Goal: Information Seeking & Learning: Check status

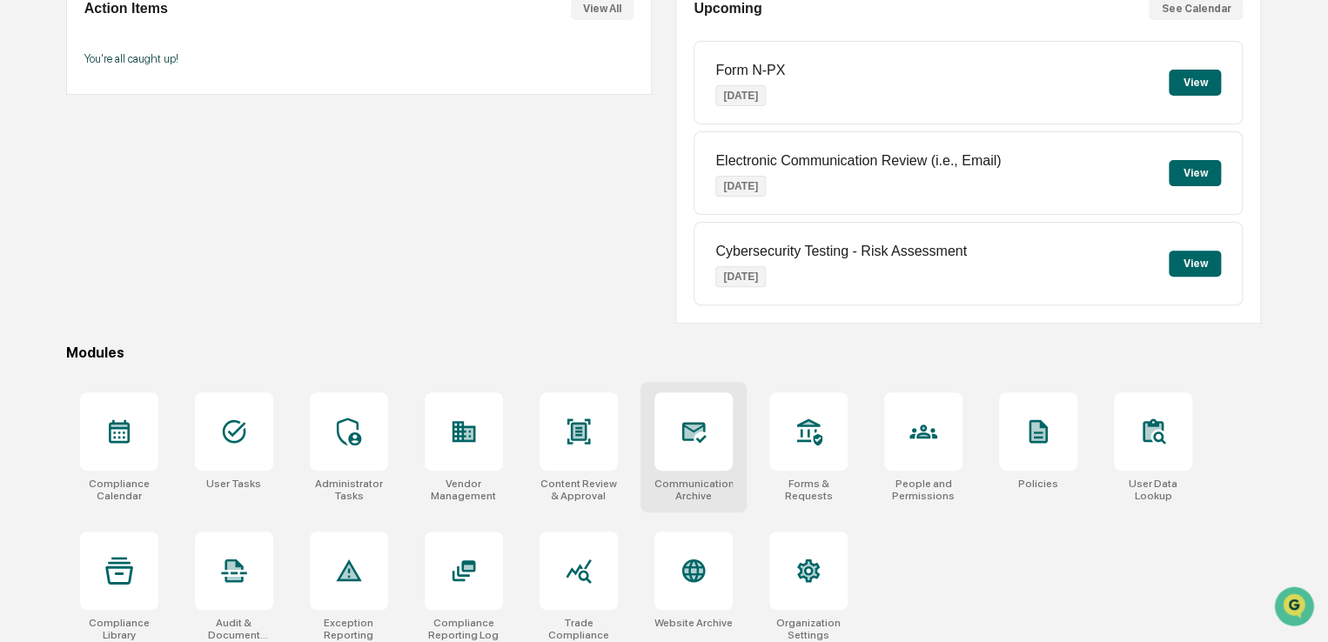
scroll to position [199, 0]
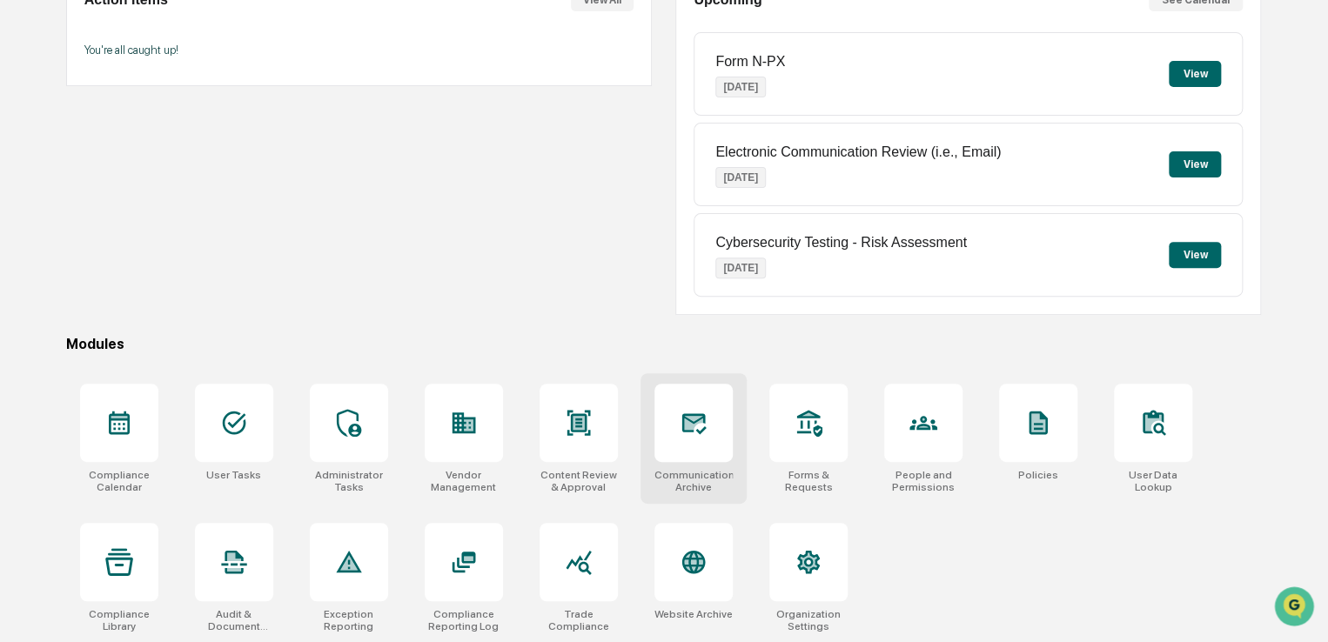
click at [691, 409] on icon at bounding box center [694, 423] width 28 height 28
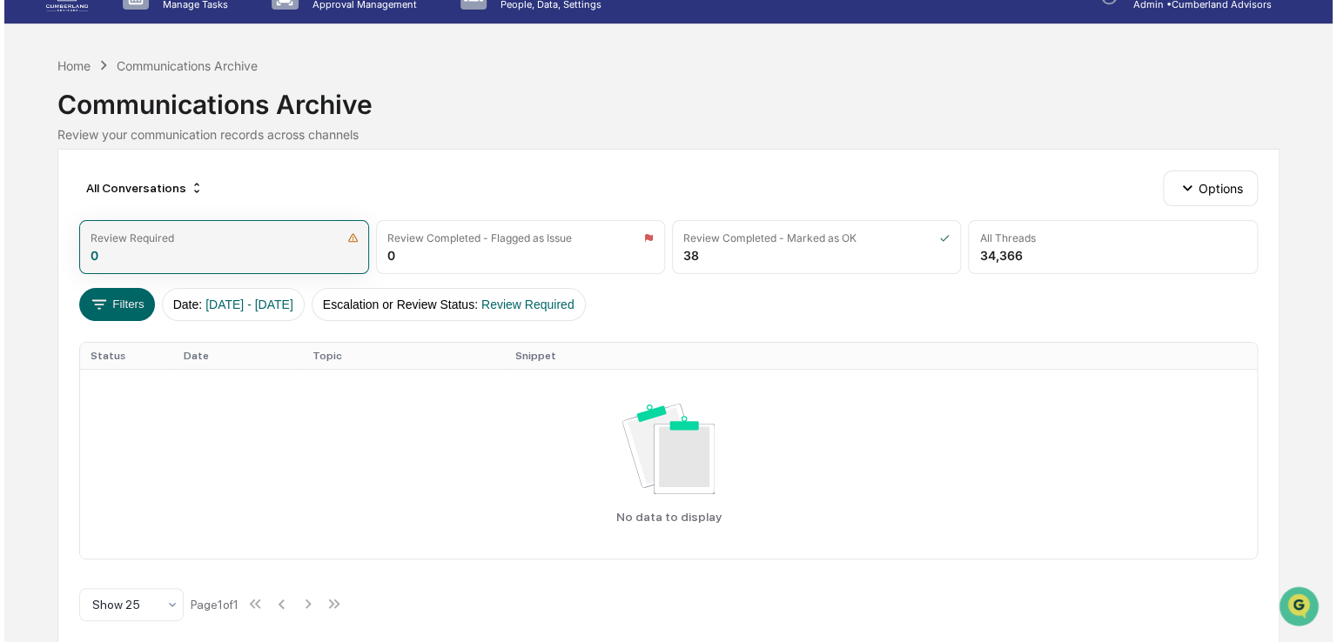
scroll to position [45, 0]
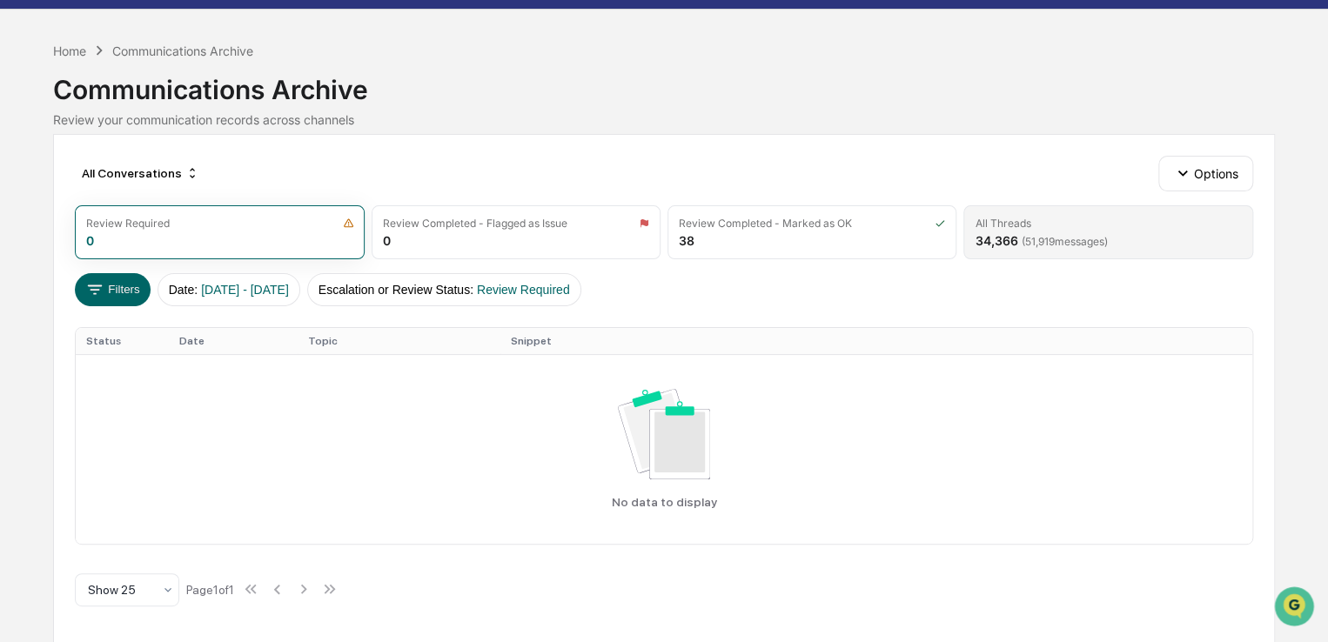
click at [1032, 238] on span "( 51,919 messages)" at bounding box center [1064, 241] width 86 height 13
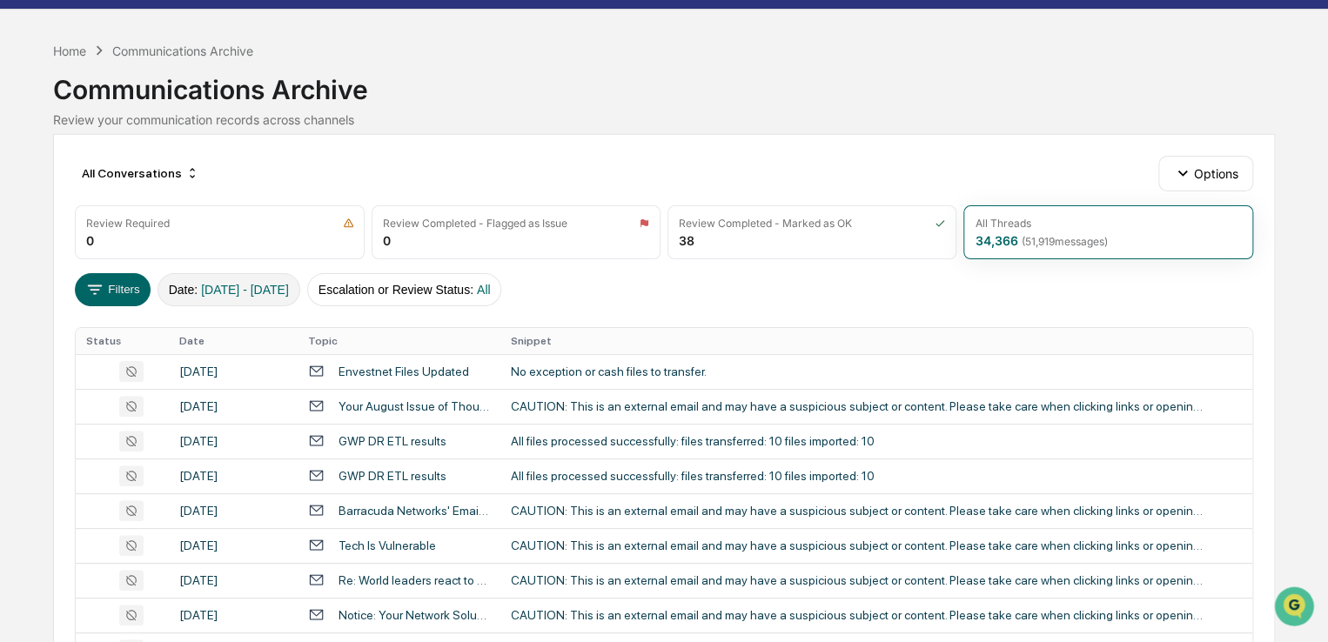
click at [256, 299] on button "Date : [DATE] - [DATE]" at bounding box center [229, 289] width 143 height 33
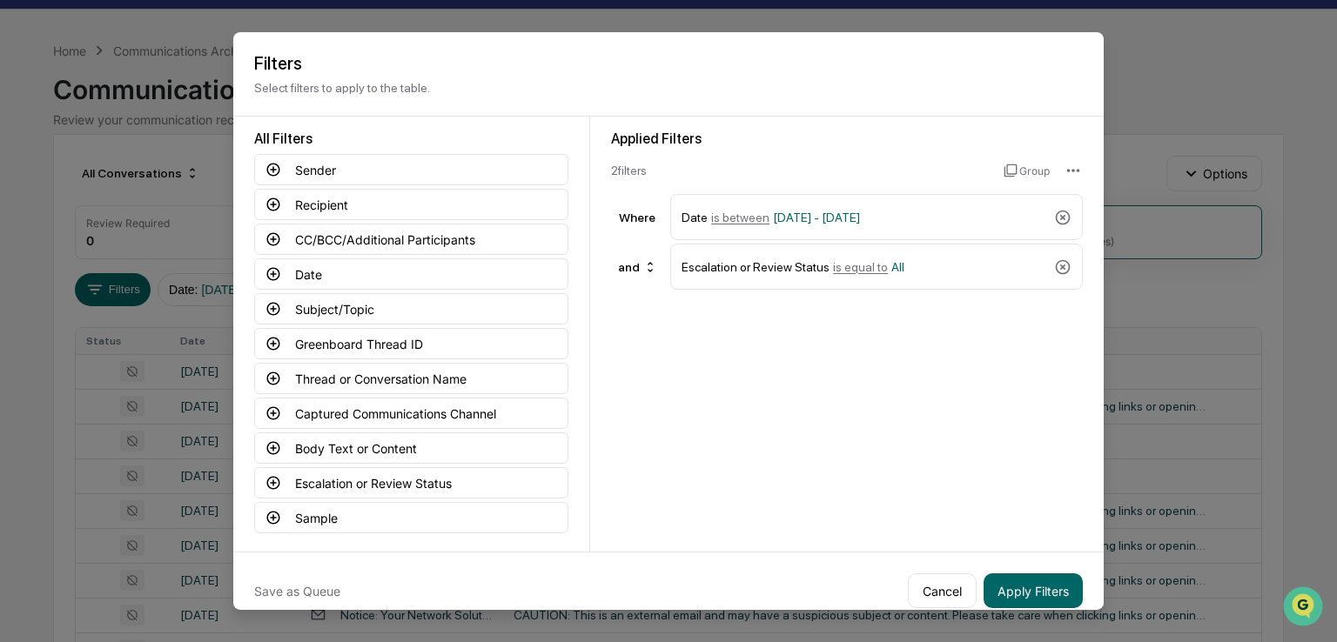
click at [1058, 270] on icon at bounding box center [1062, 266] width 17 height 17
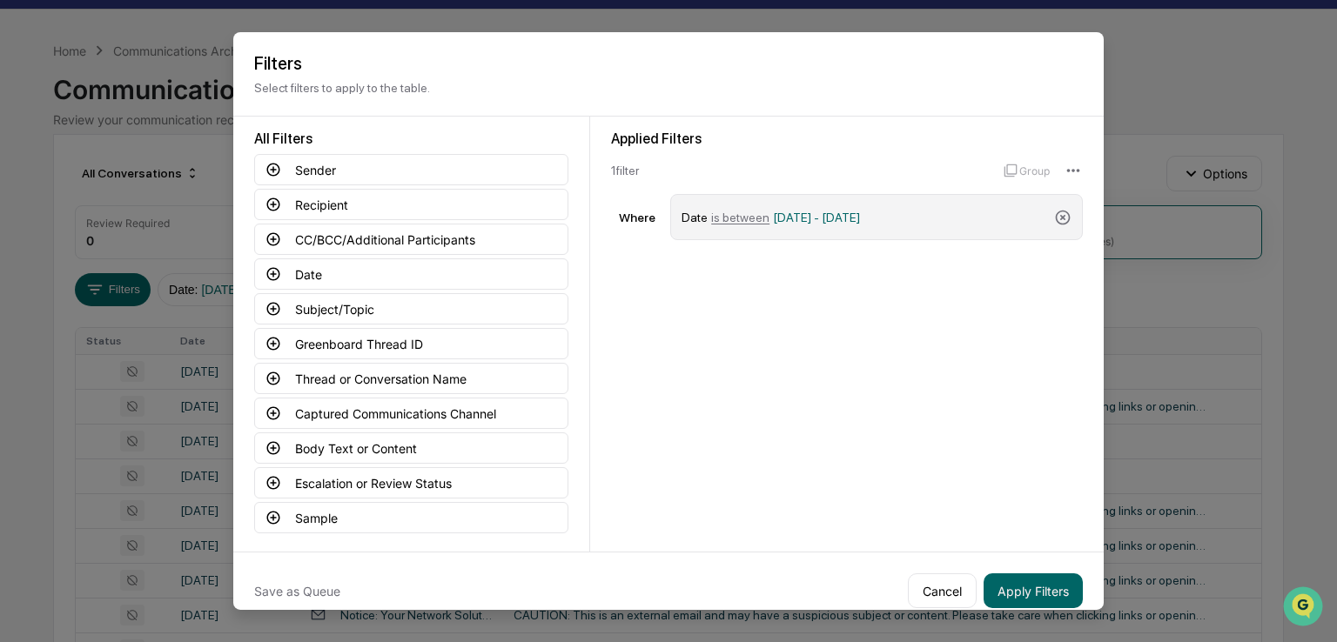
click at [860, 217] on span "01/01/2024 - 12/31/2025" at bounding box center [816, 217] width 87 height 14
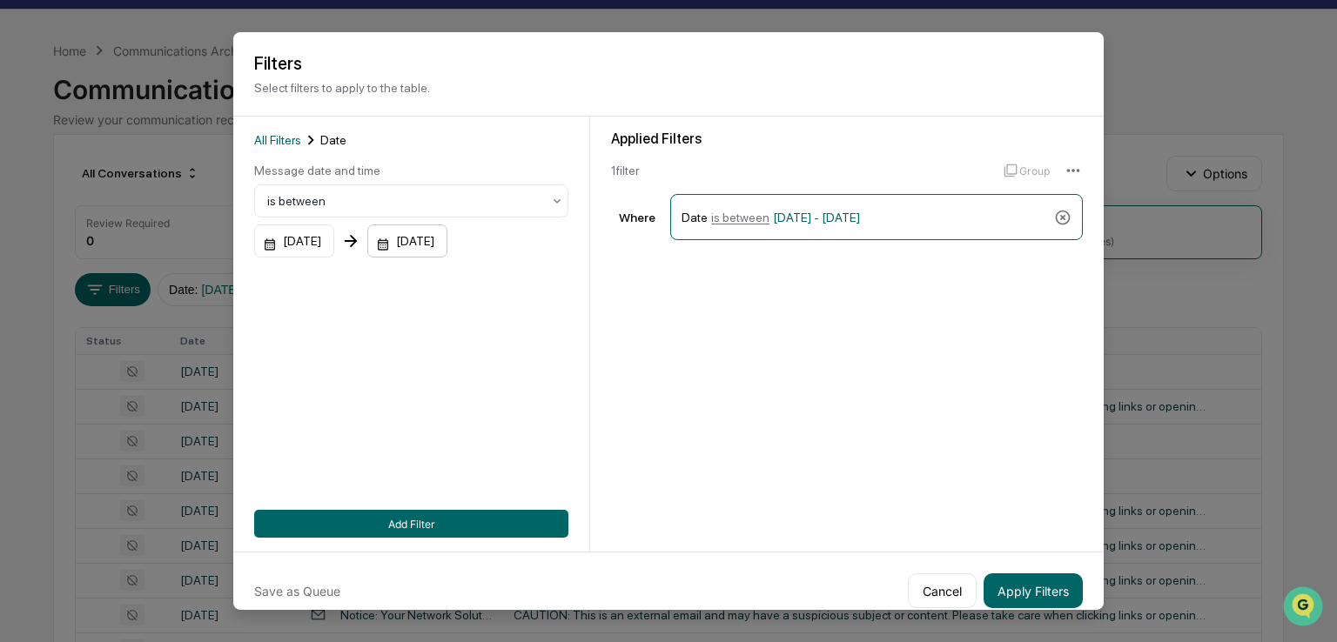
click at [334, 245] on div "12/31/2025" at bounding box center [294, 241] width 80 height 33
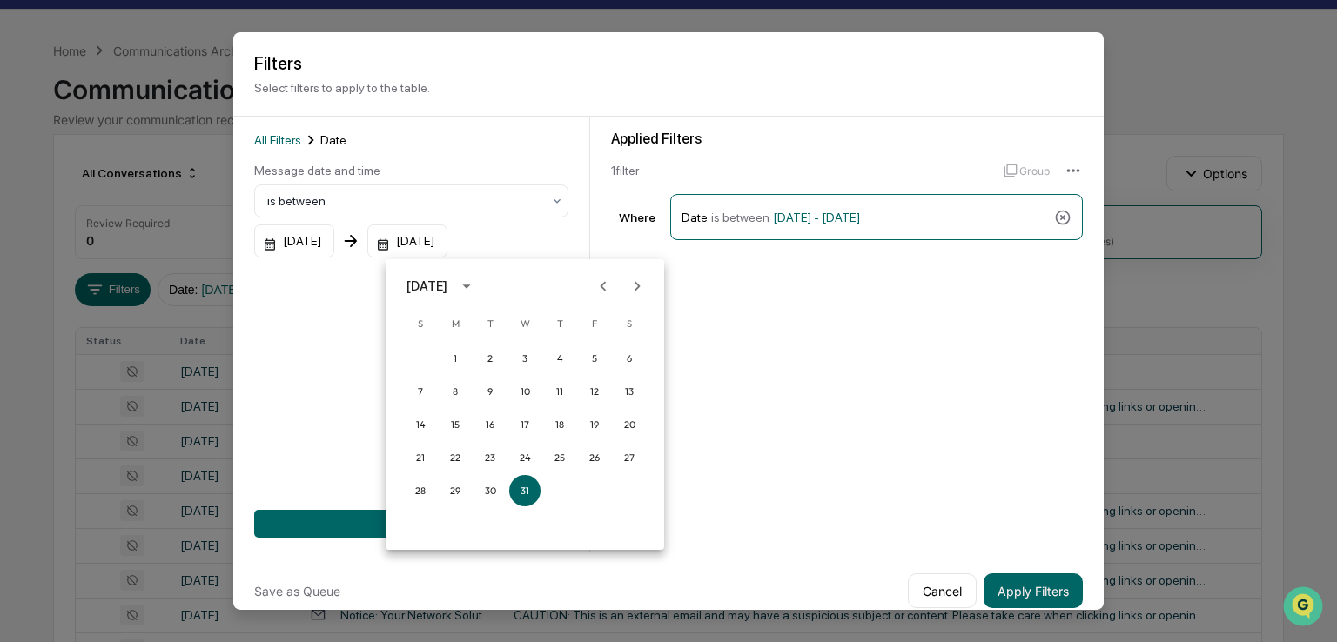
click at [476, 288] on icon "calendar view is open, switch to year view" at bounding box center [466, 286] width 19 height 19
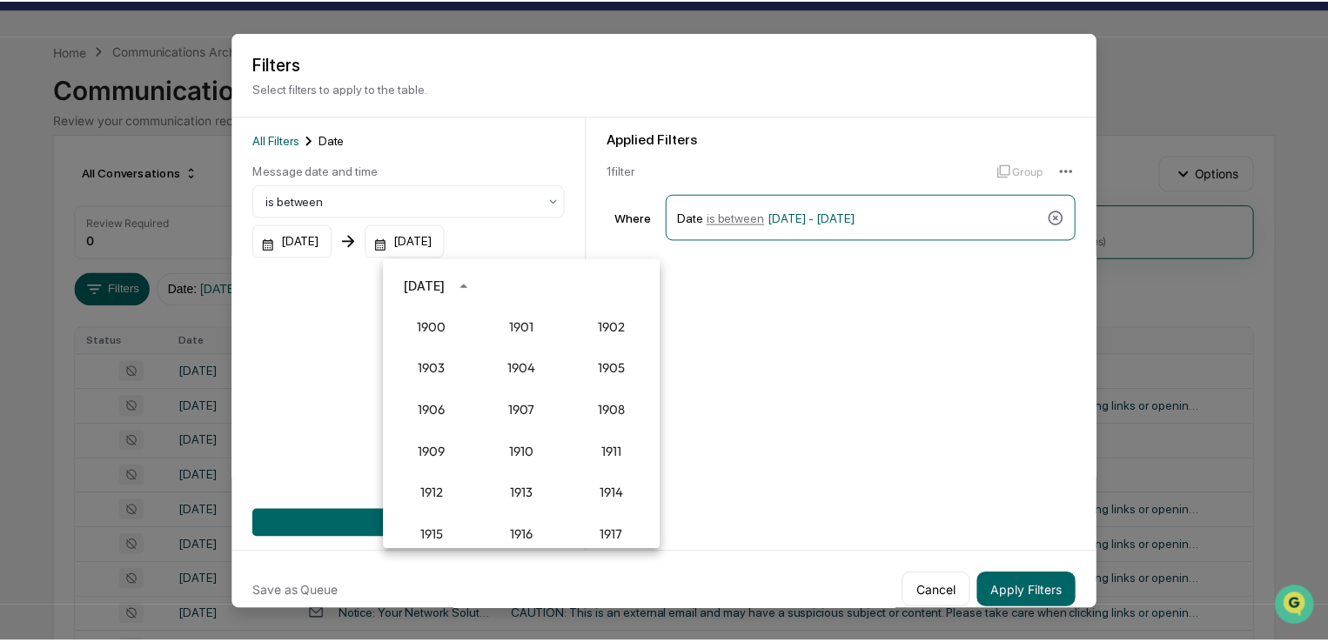
scroll to position [1612, 0]
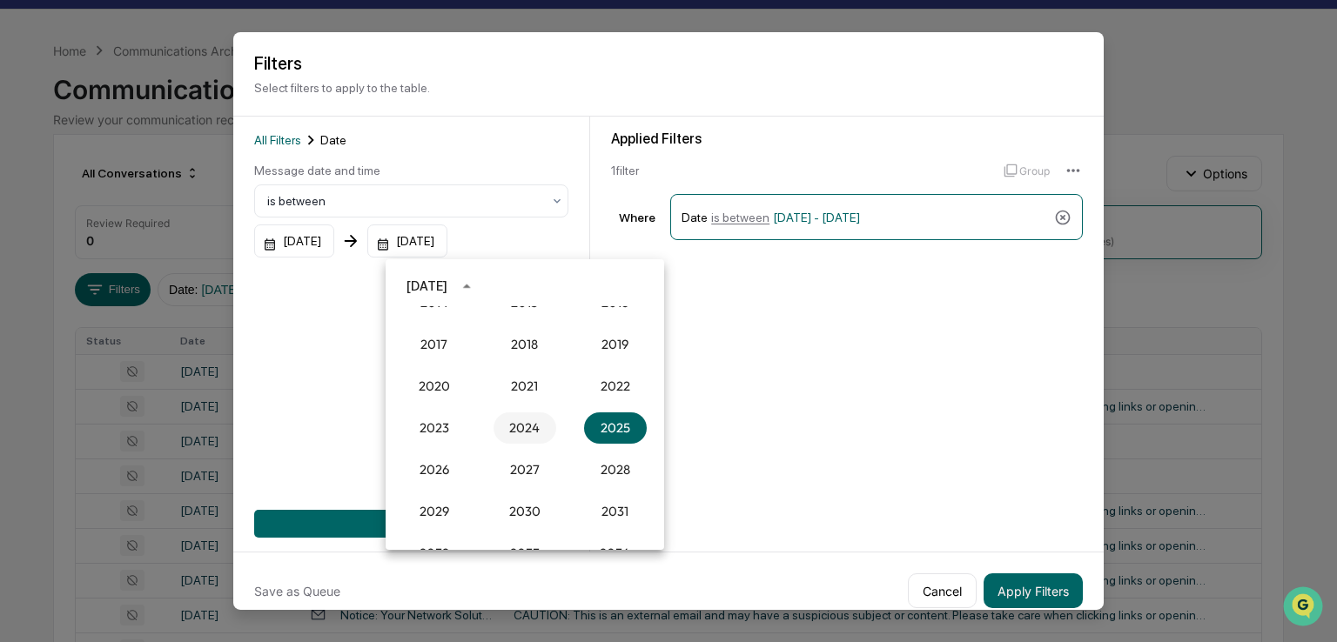
click at [532, 429] on button "2024" at bounding box center [525, 428] width 63 height 31
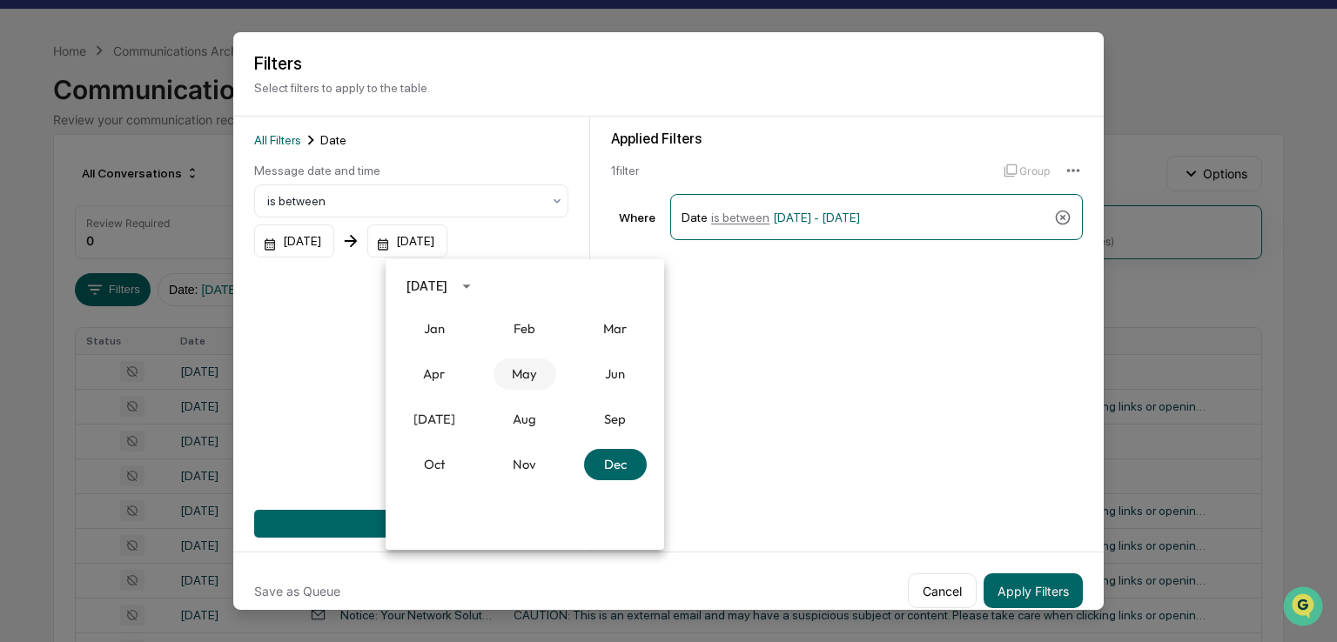
click at [520, 370] on button "May" at bounding box center [525, 374] width 63 height 31
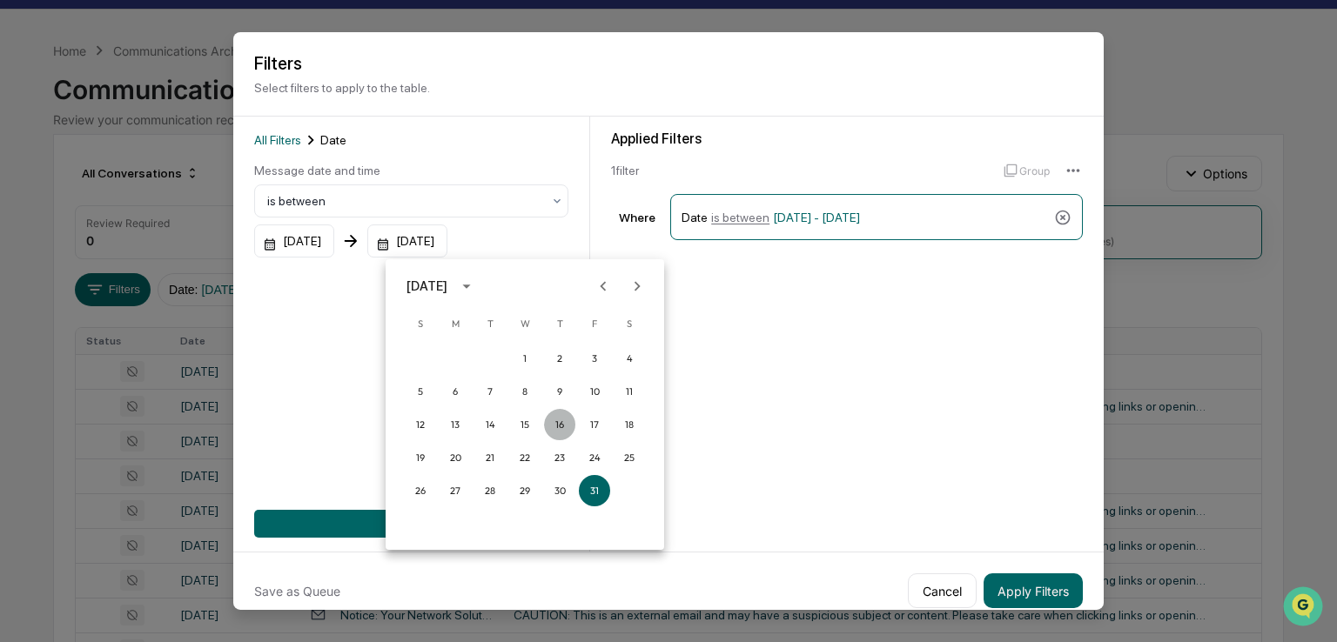
click at [552, 420] on button "16" at bounding box center [559, 424] width 31 height 31
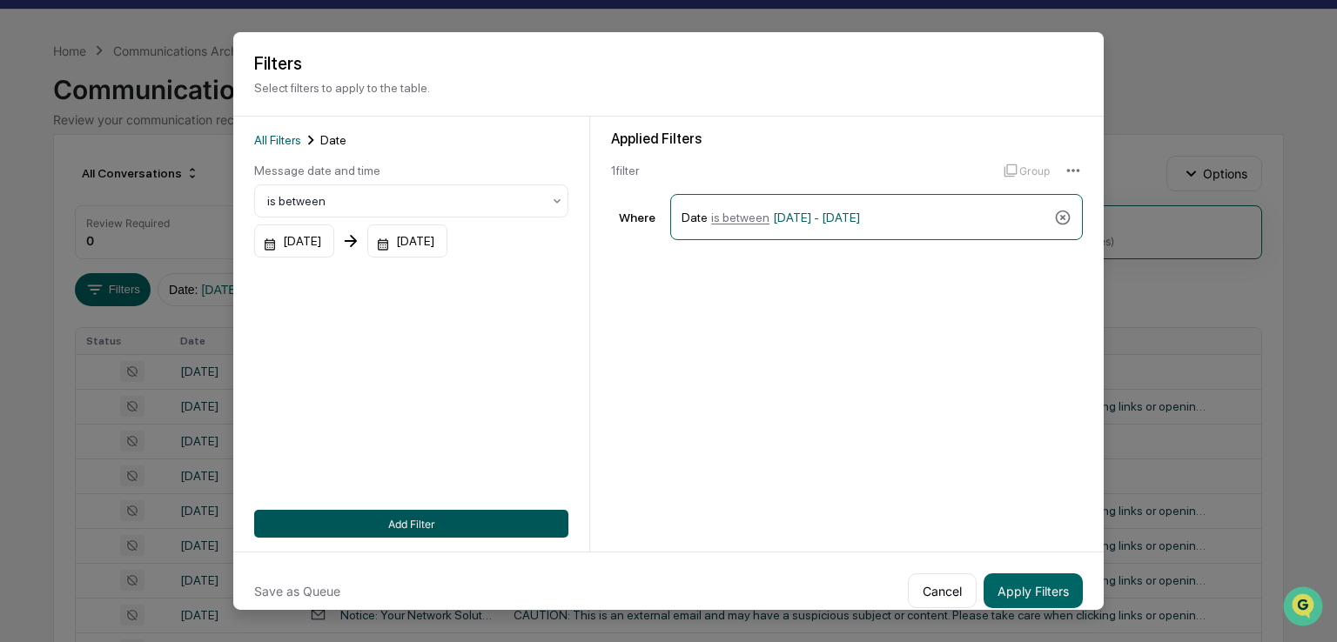
click at [494, 516] on button "Add Filter" at bounding box center [411, 524] width 314 height 28
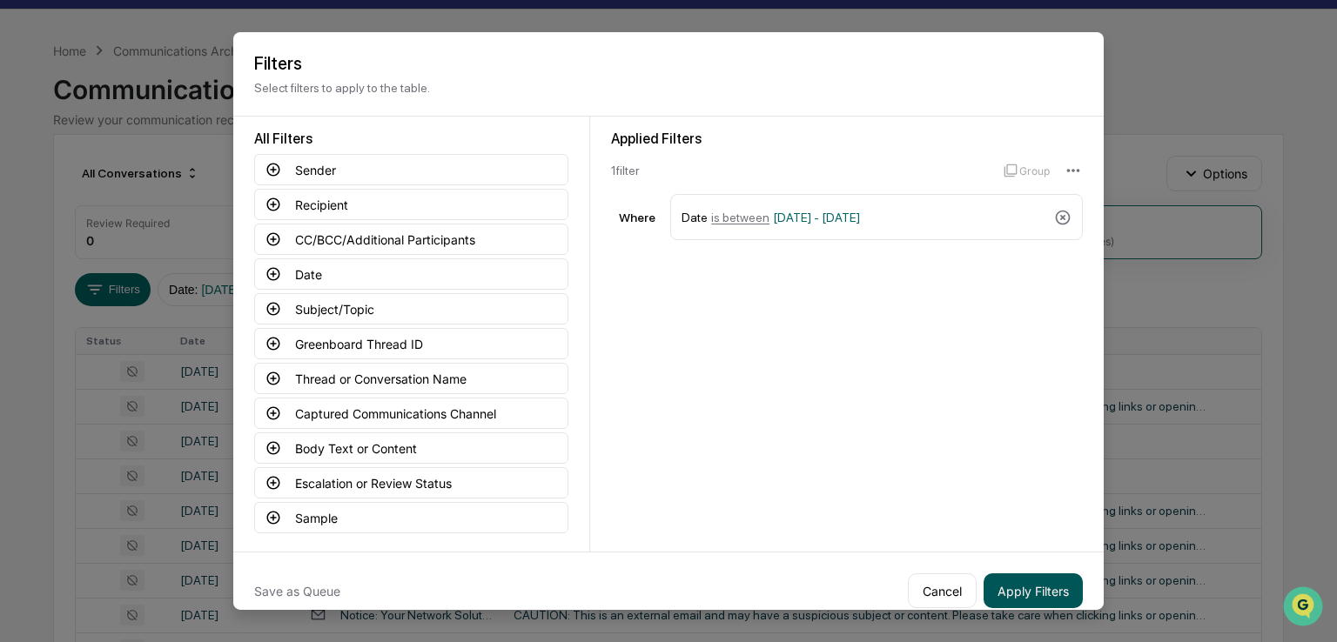
click at [1008, 589] on button "Apply Filters" at bounding box center [1033, 591] width 99 height 35
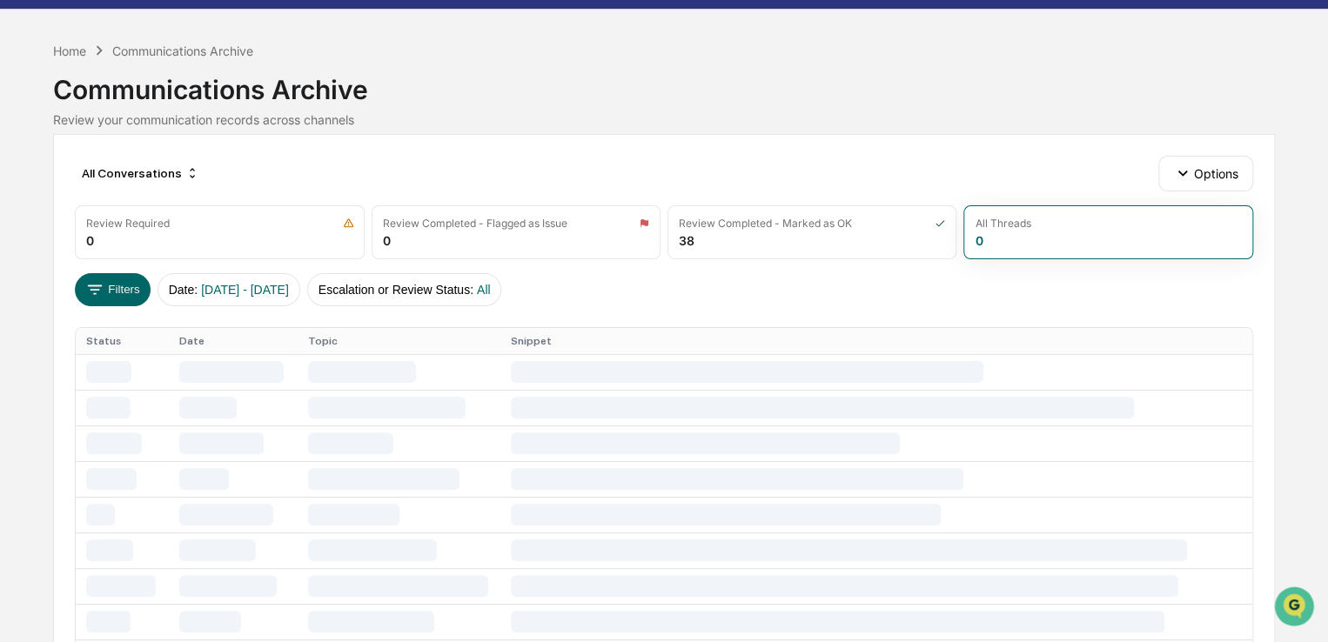
scroll to position [0, 0]
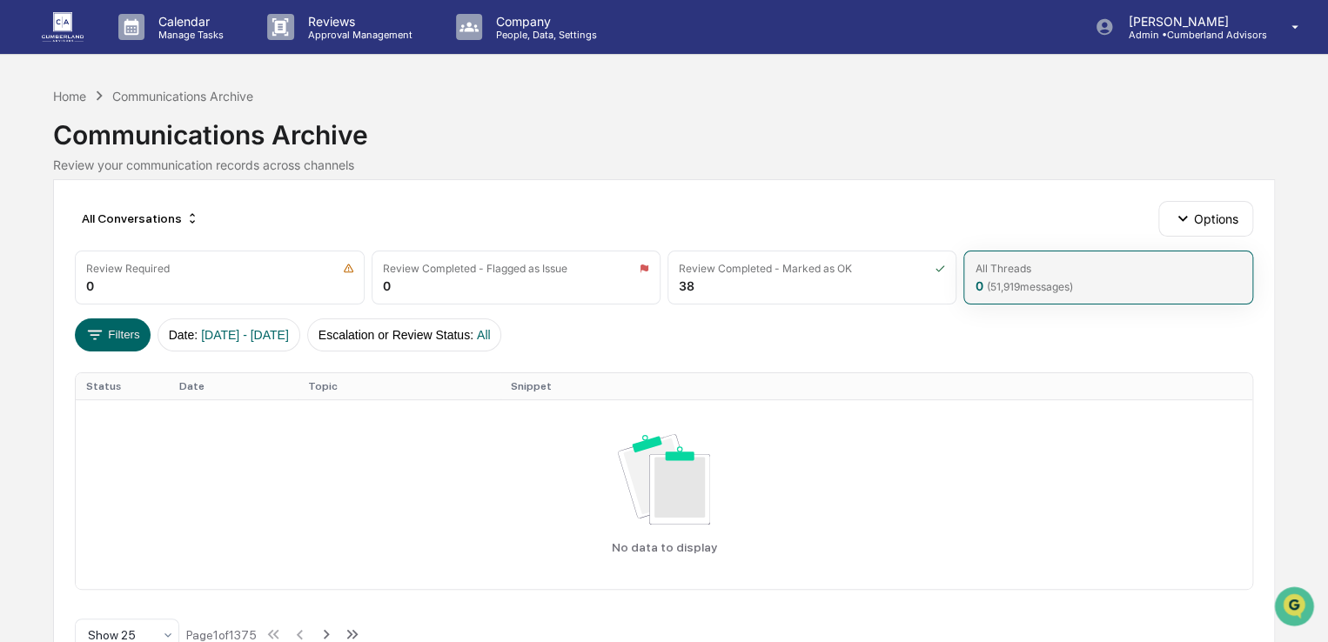
click at [1118, 265] on div "All Threads" at bounding box center [1108, 268] width 266 height 13
click at [993, 276] on div "All Threads 0 ( 51,919 messages)" at bounding box center [1108, 278] width 289 height 54
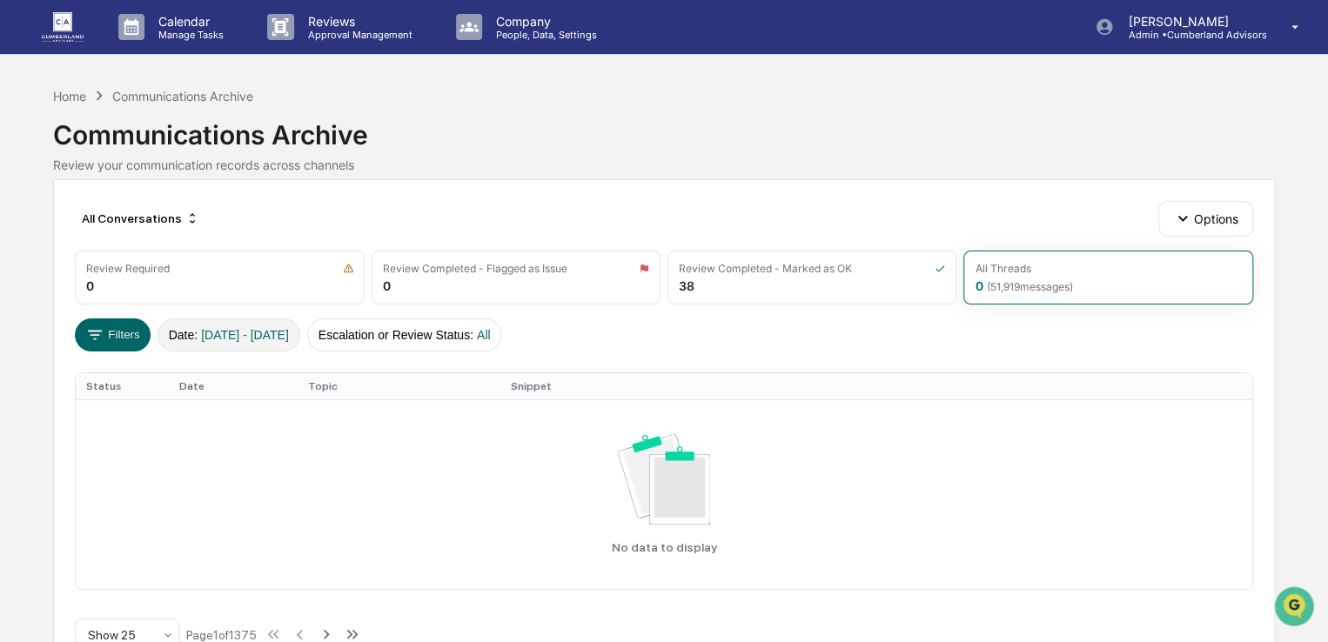
click at [259, 332] on span "01/01/2024 - 05/16/2024" at bounding box center [245, 335] width 88 height 14
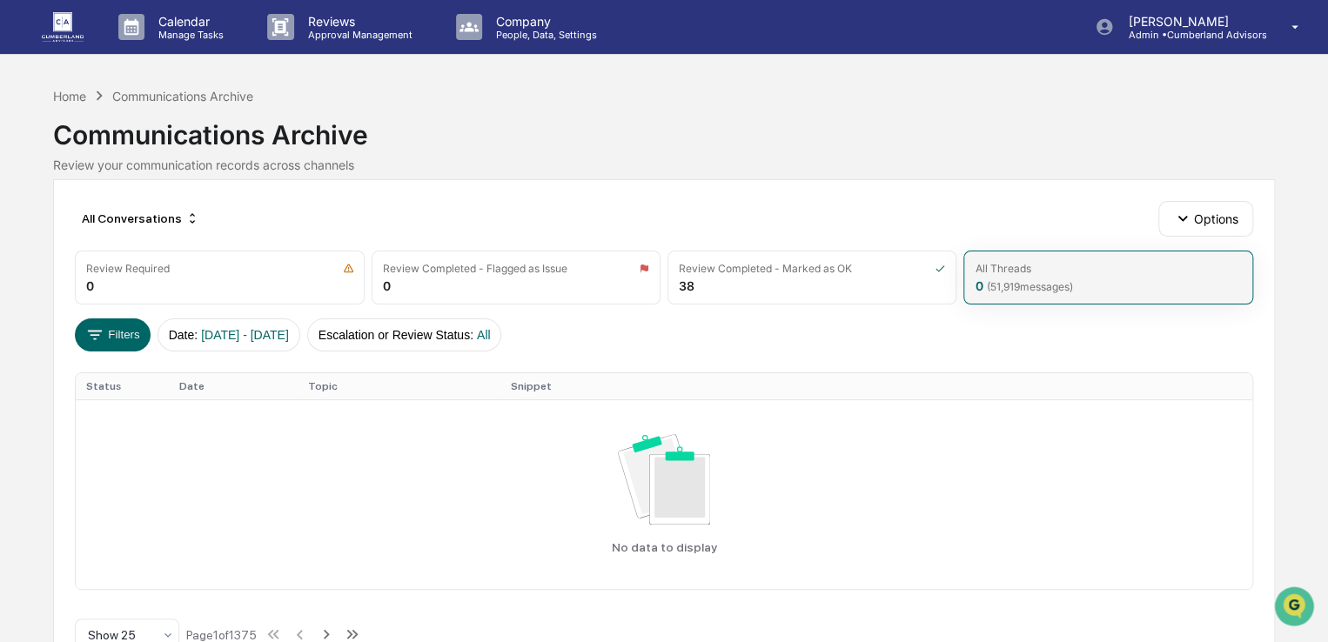
click at [1003, 282] on span "( 51,919 messages)" at bounding box center [1029, 286] width 86 height 13
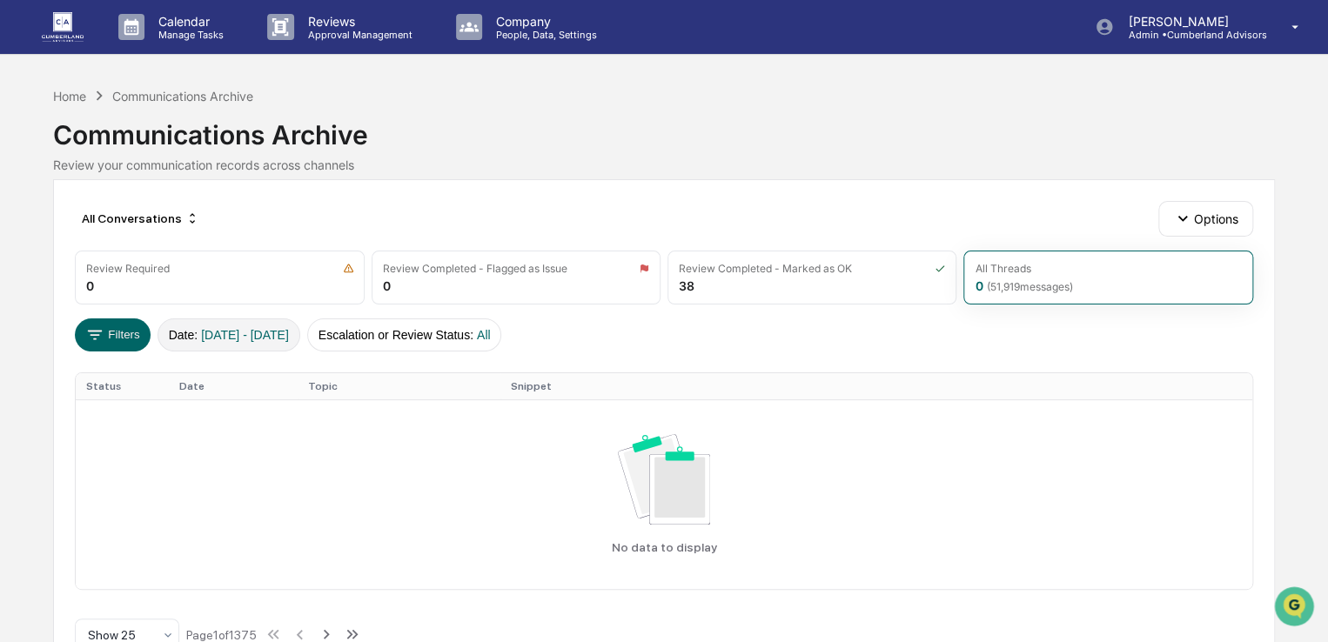
click at [289, 328] on span "01/01/2024 - 05/16/2024" at bounding box center [245, 335] width 88 height 14
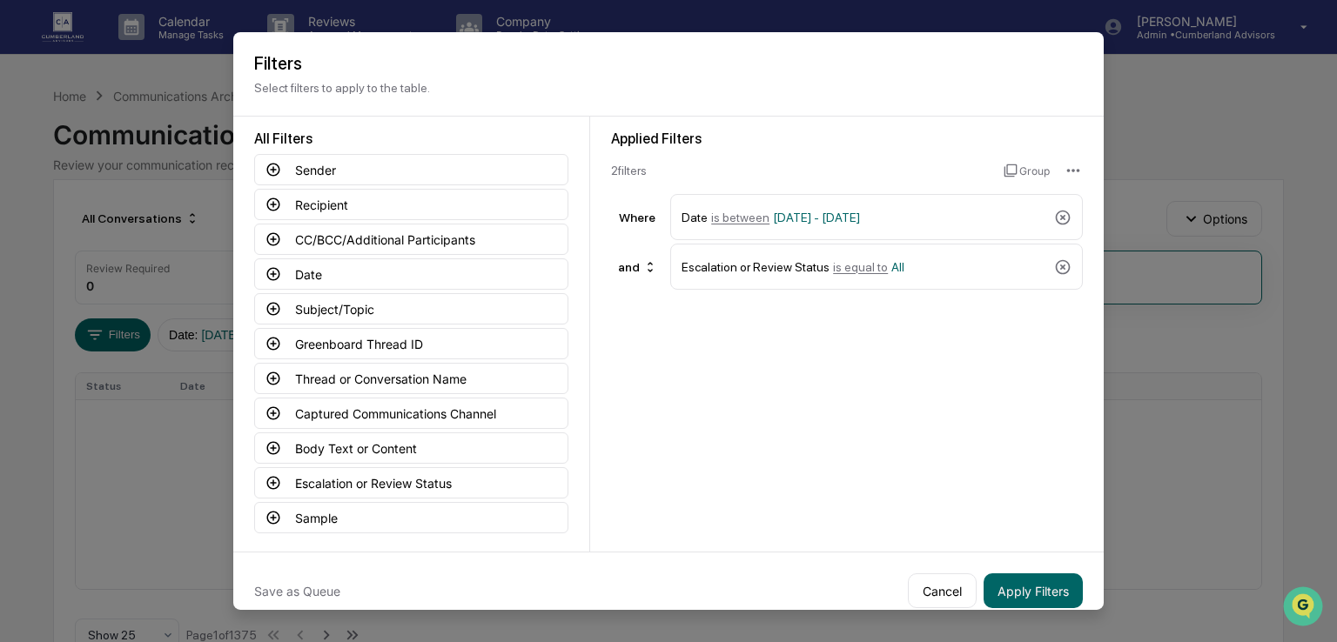
click at [922, 593] on button "Cancel" at bounding box center [942, 591] width 69 height 35
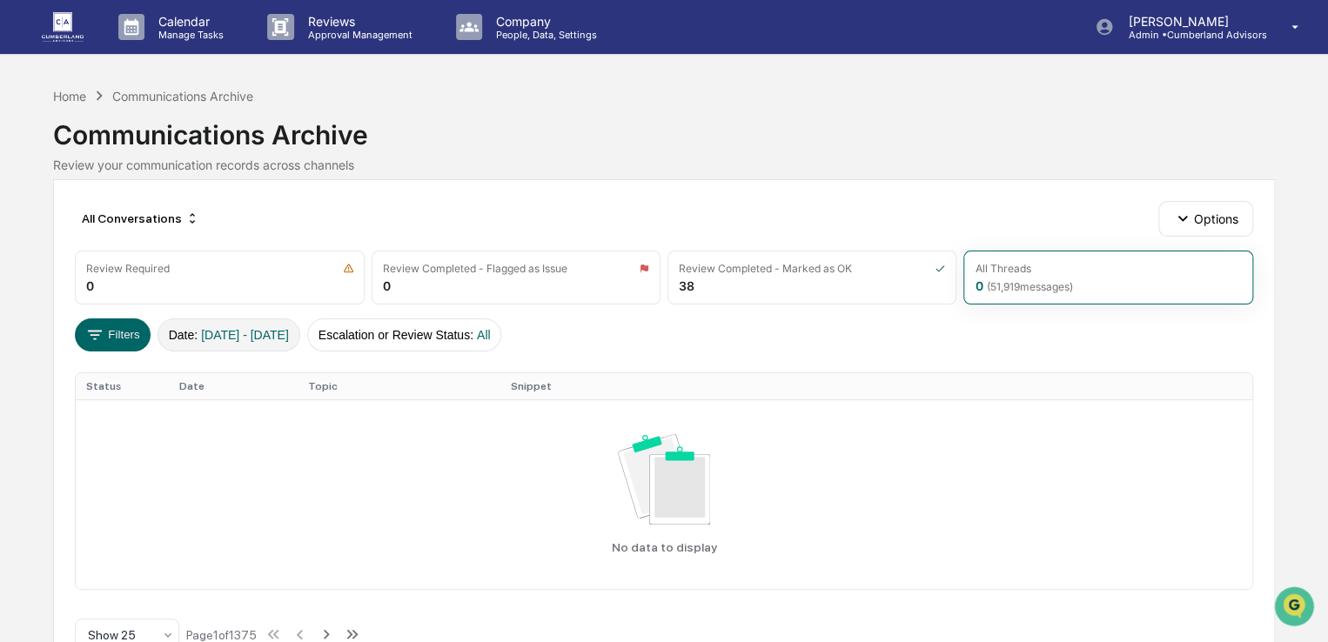
click at [289, 340] on span "01/01/2024 - 05/16/2024" at bounding box center [245, 335] width 88 height 14
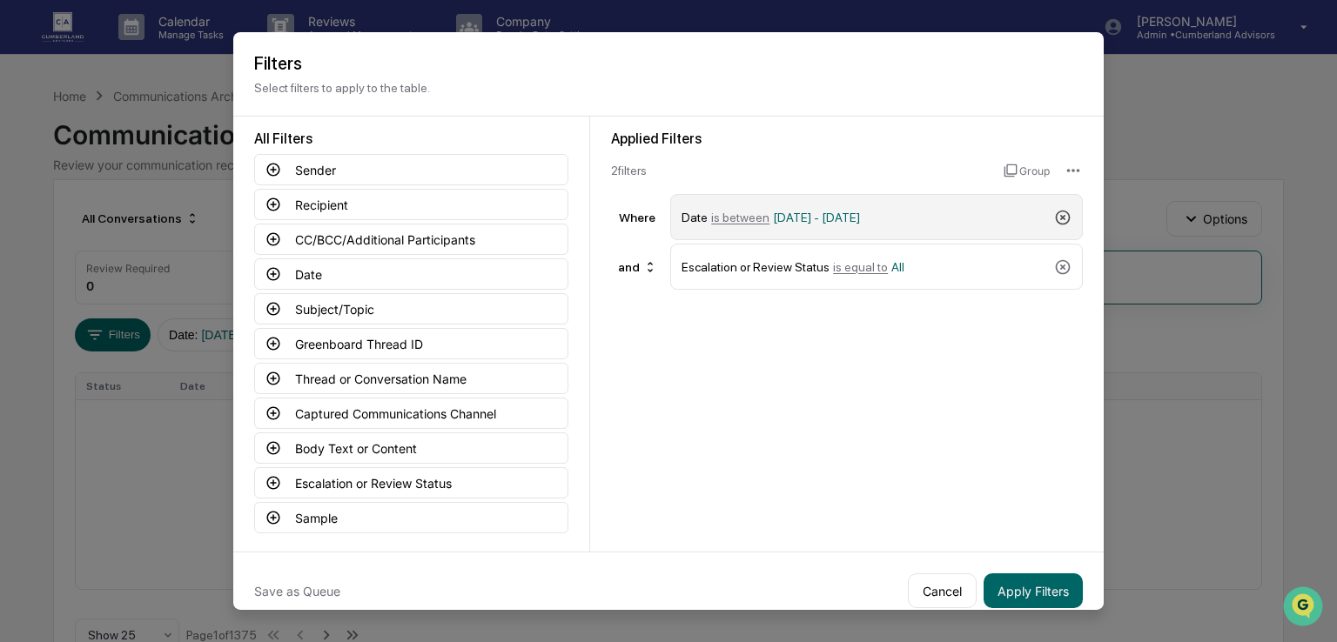
click at [1065, 216] on icon at bounding box center [1063, 217] width 15 height 15
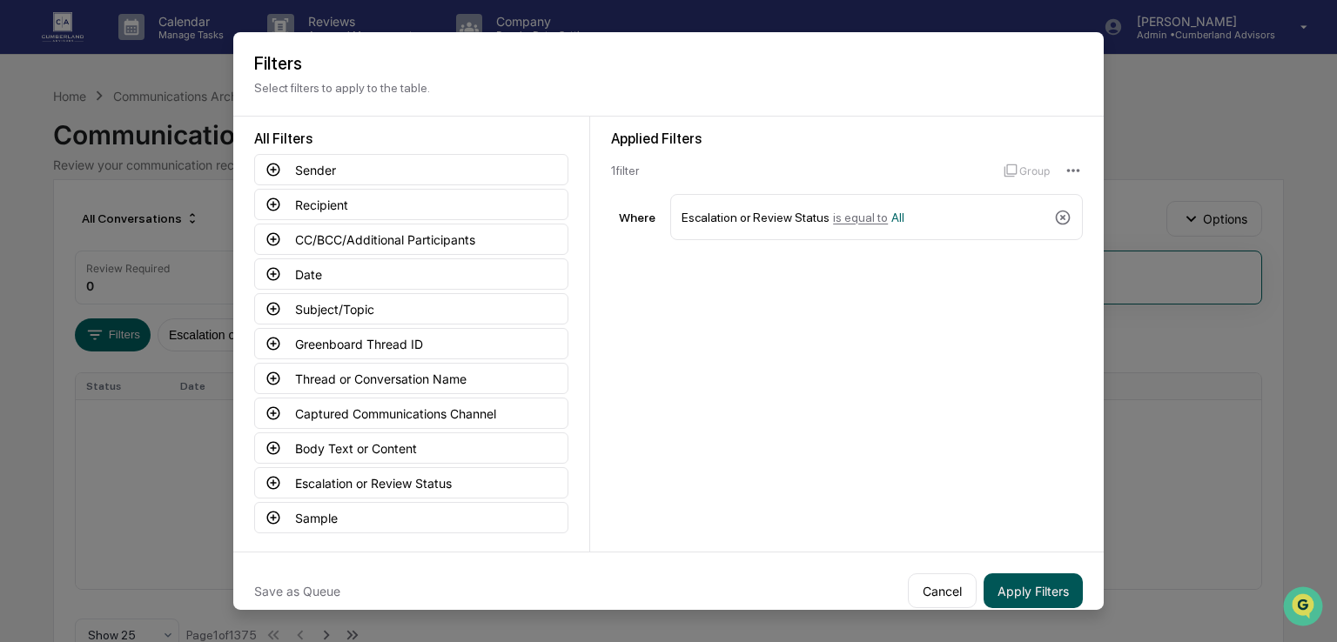
click at [1027, 591] on button "Apply Filters" at bounding box center [1033, 591] width 99 height 35
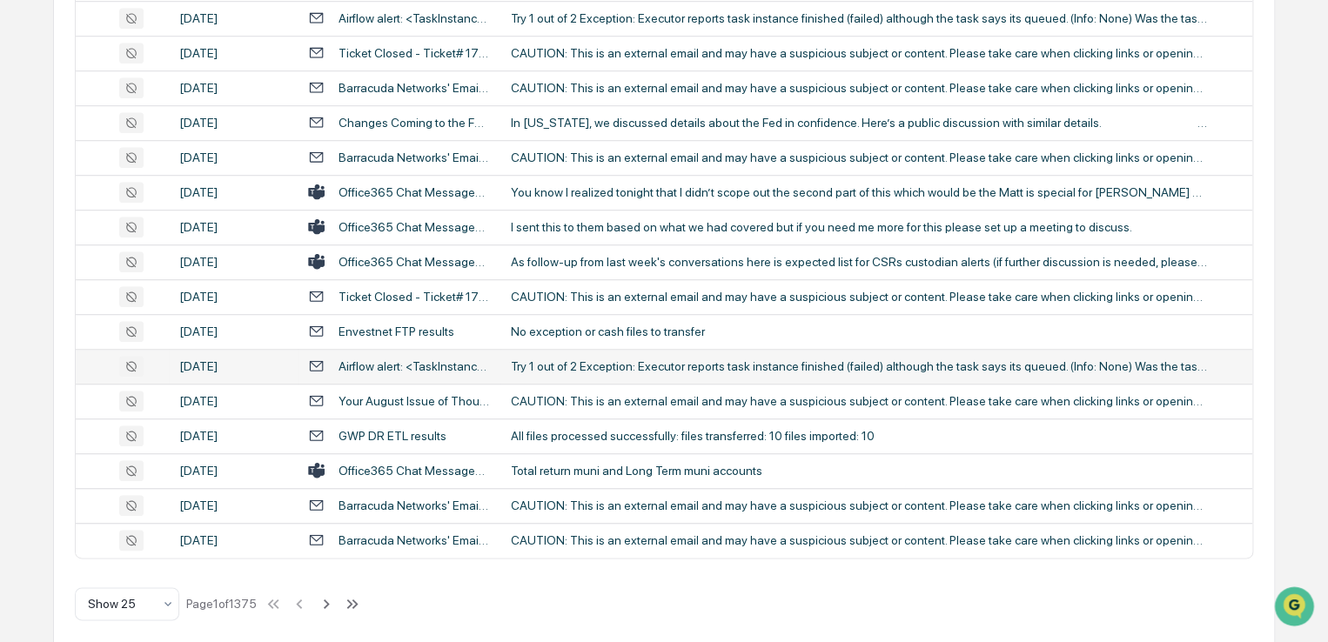
scroll to position [725, 0]
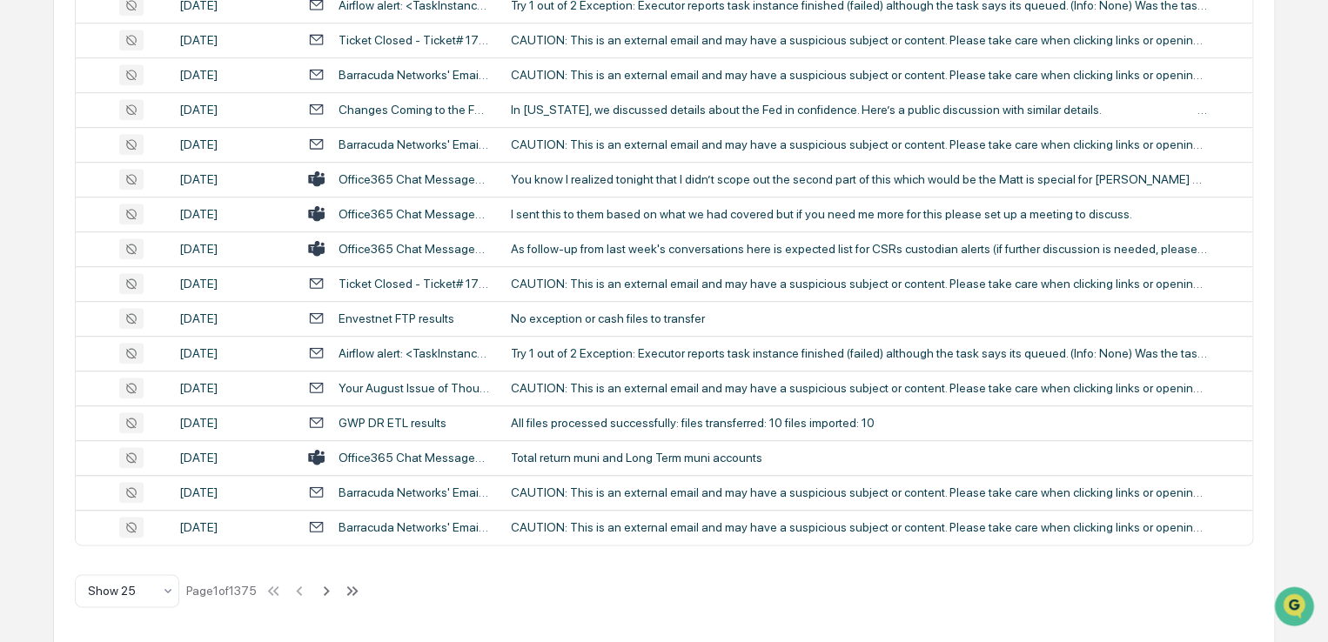
click at [357, 589] on icon at bounding box center [352, 590] width 19 height 19
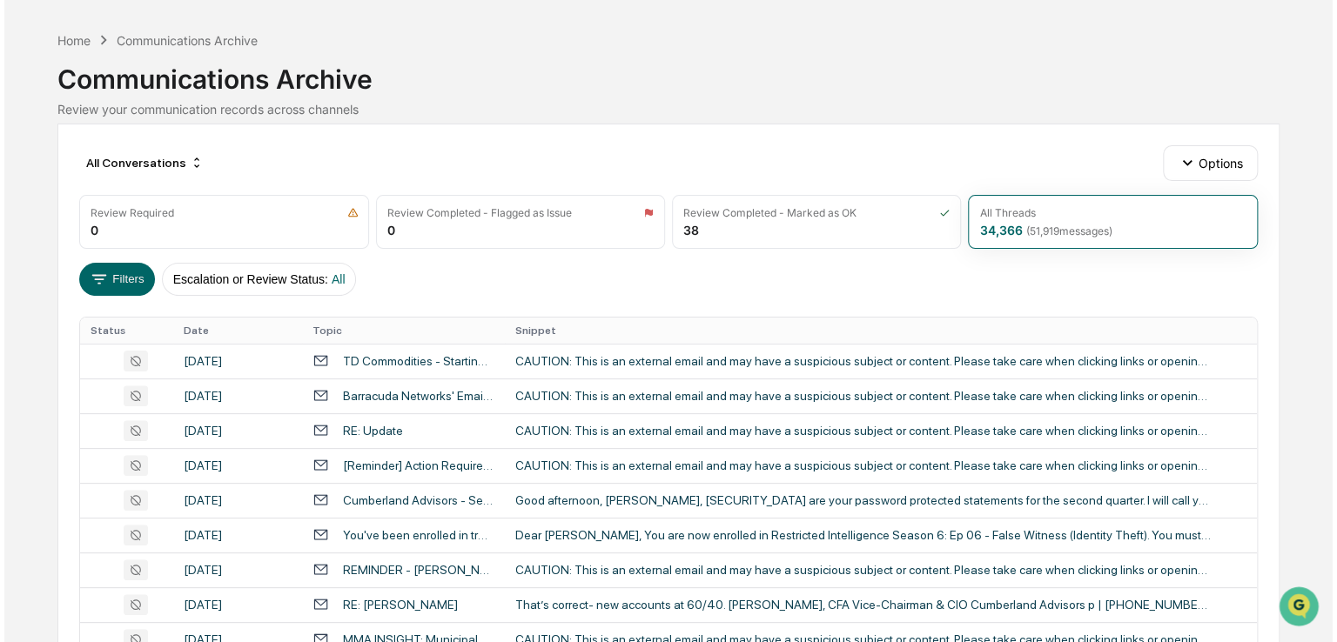
scroll to position [87, 0]
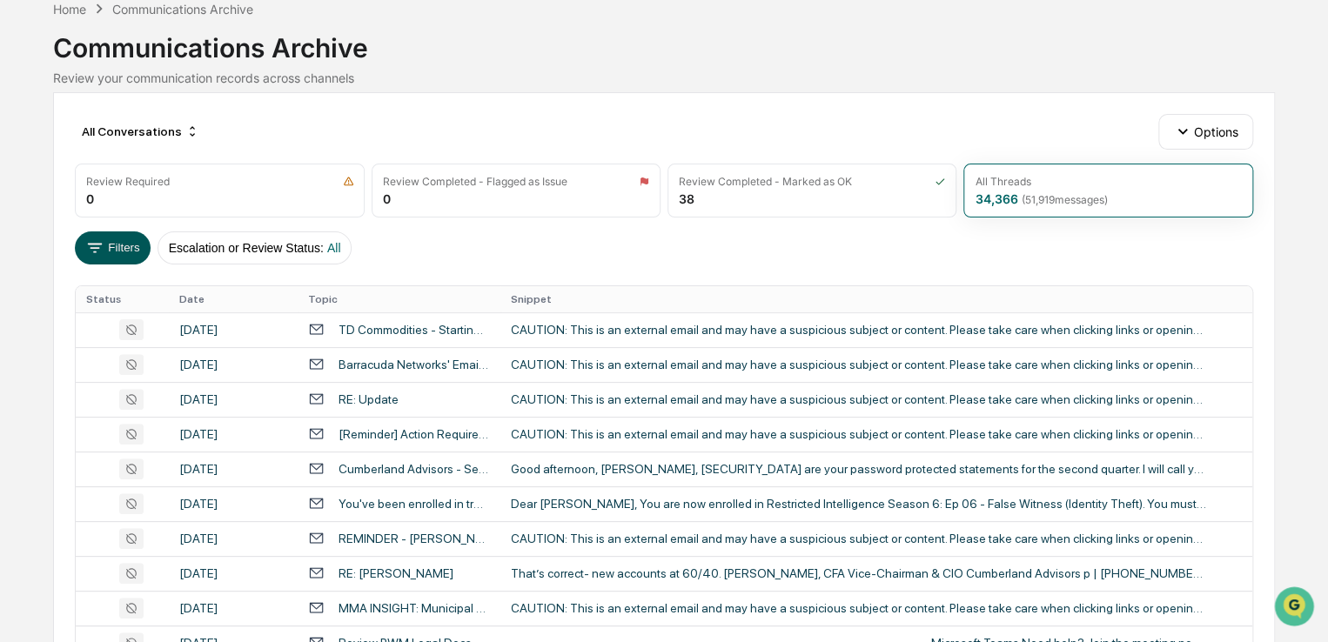
click at [134, 248] on button "Filters" at bounding box center [113, 248] width 76 height 33
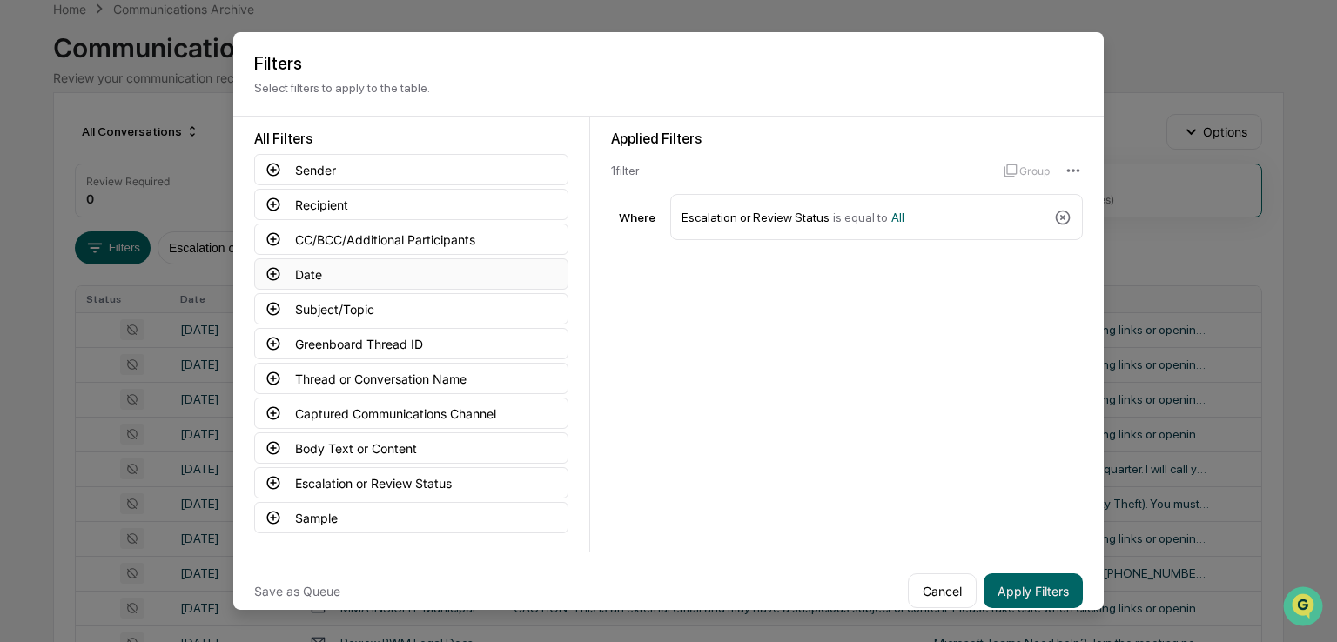
click at [297, 272] on button "Date" at bounding box center [411, 274] width 314 height 31
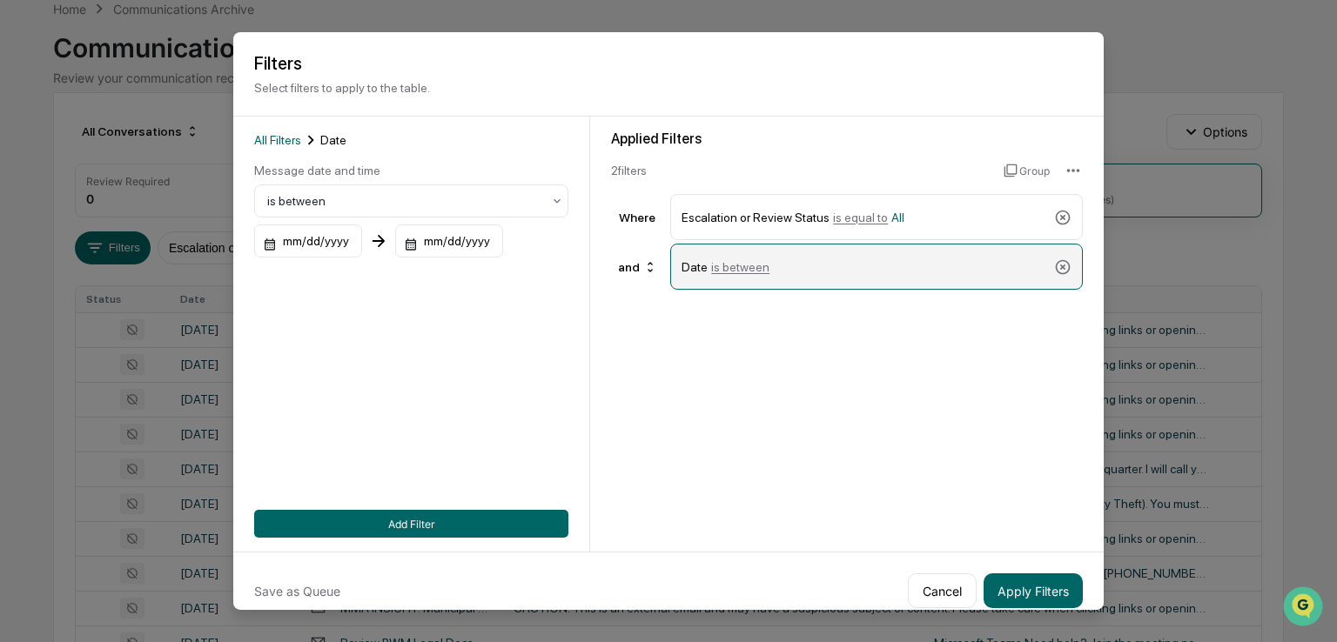
click at [725, 264] on span "is between" at bounding box center [740, 266] width 58 height 14
click at [313, 236] on div "mm/dd/yyyy" at bounding box center [308, 241] width 108 height 33
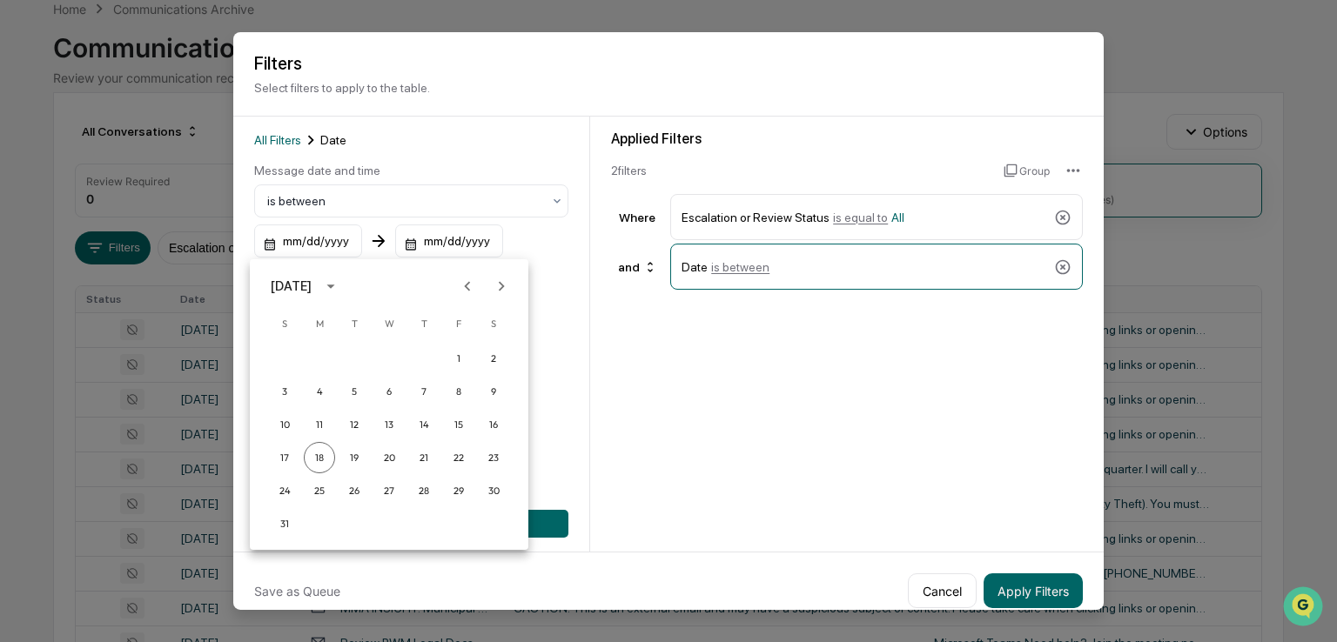
click at [468, 287] on icon "Previous month" at bounding box center [467, 286] width 19 height 19
click at [467, 287] on icon "Previous month" at bounding box center [468, 286] width 6 height 10
click at [340, 283] on icon "calendar view is open, switch to year view" at bounding box center [330, 286] width 19 height 19
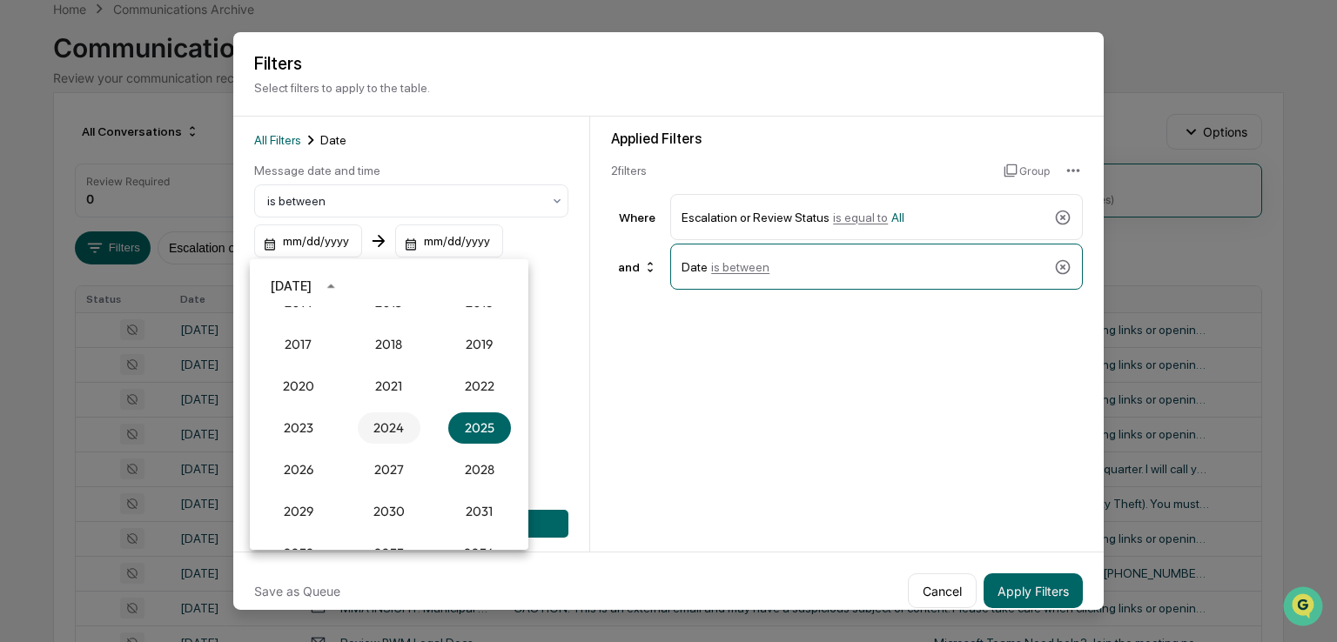
click at [373, 433] on button "2024" at bounding box center [389, 428] width 63 height 31
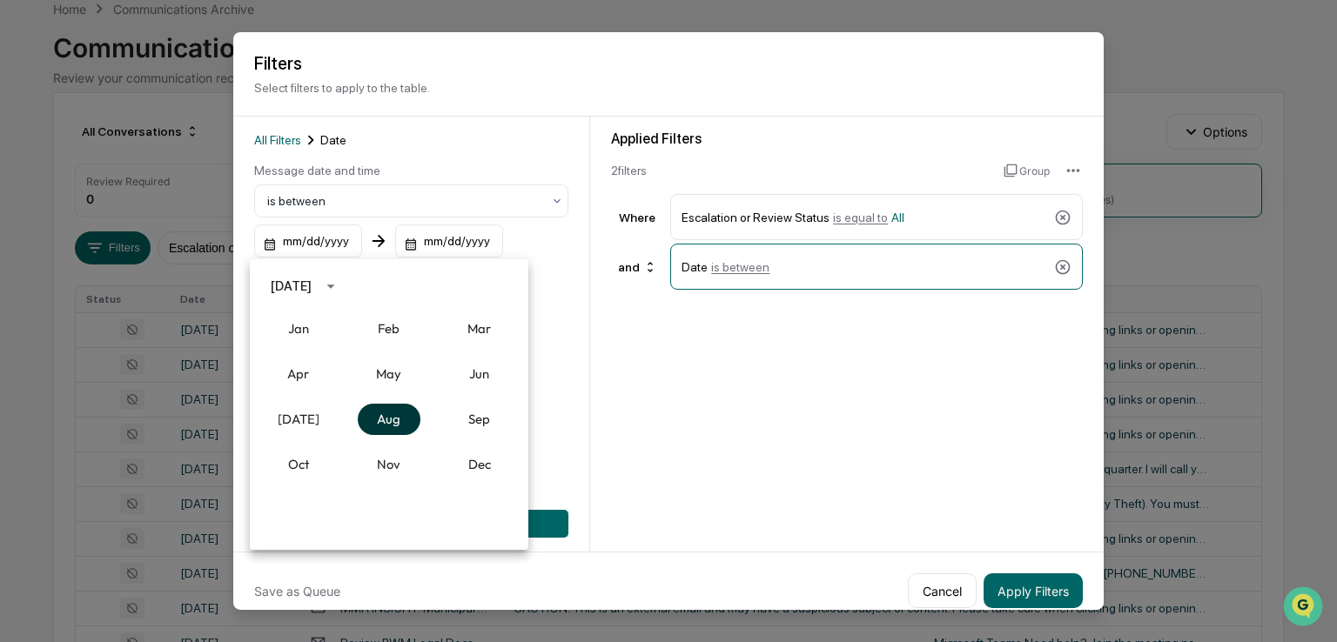
click at [404, 422] on button "Aug" at bounding box center [389, 419] width 63 height 31
click at [275, 454] on button "18" at bounding box center [284, 457] width 31 height 31
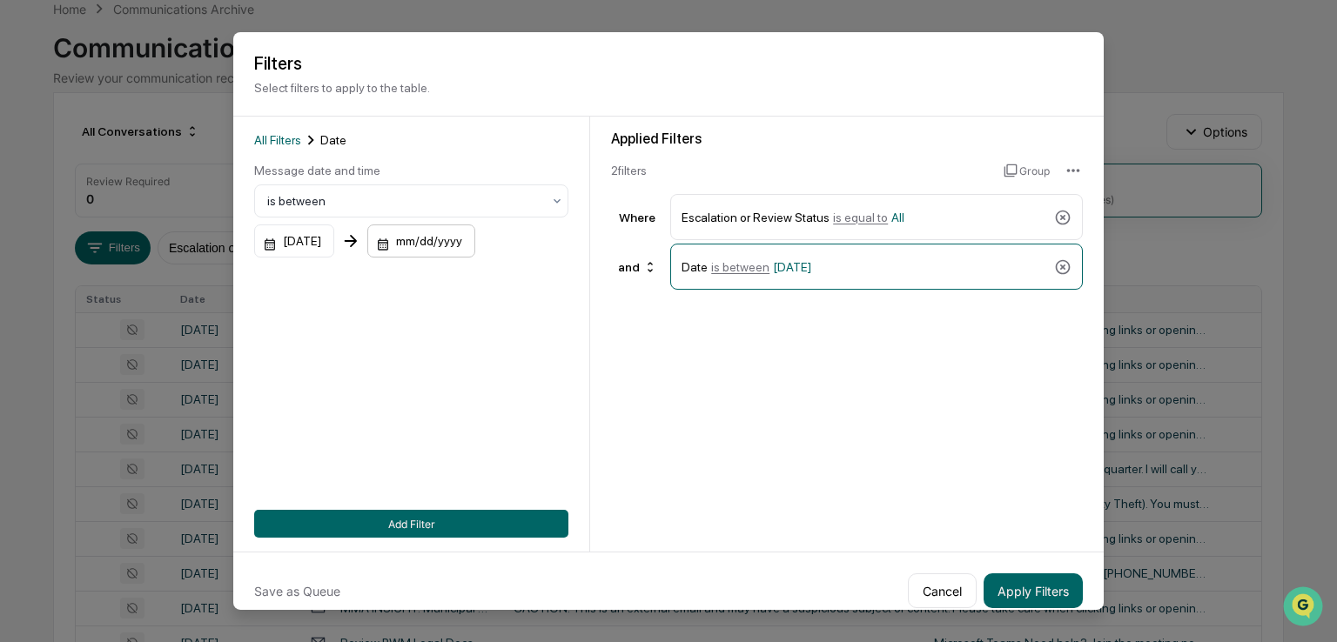
click at [334, 236] on div "mm/dd/yyyy" at bounding box center [294, 241] width 80 height 33
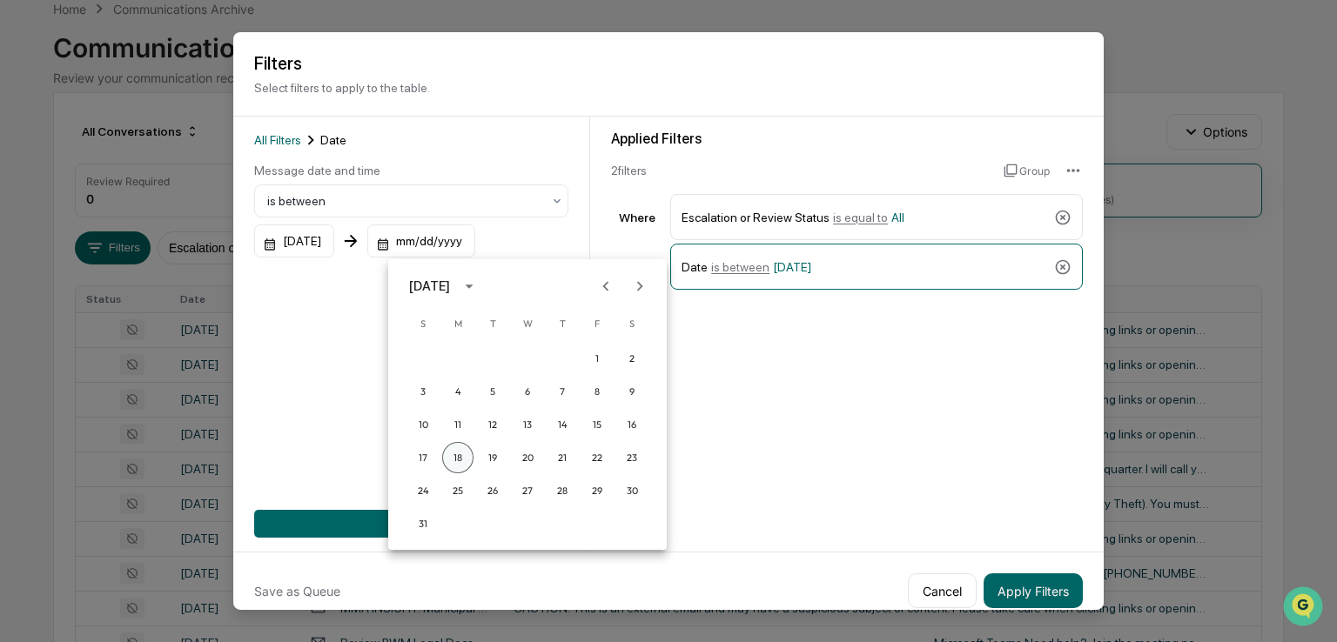
click at [453, 456] on button "18" at bounding box center [457, 457] width 31 height 31
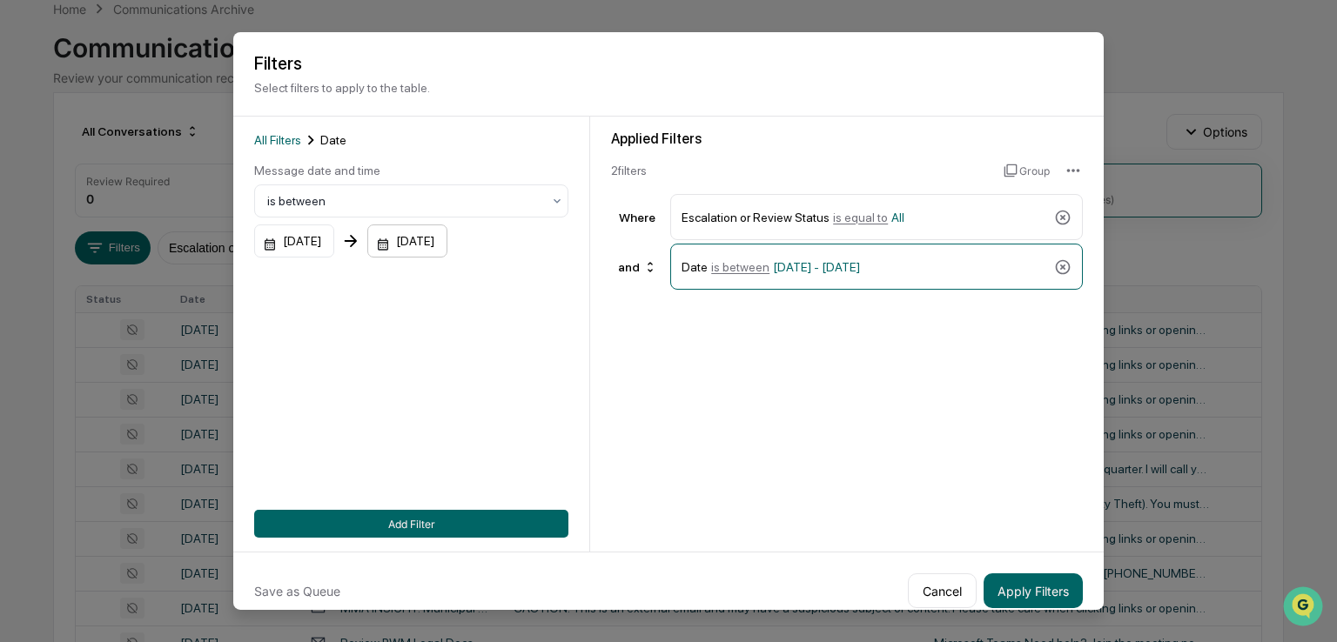
click at [334, 239] on div "08/18/2025" at bounding box center [294, 241] width 80 height 33
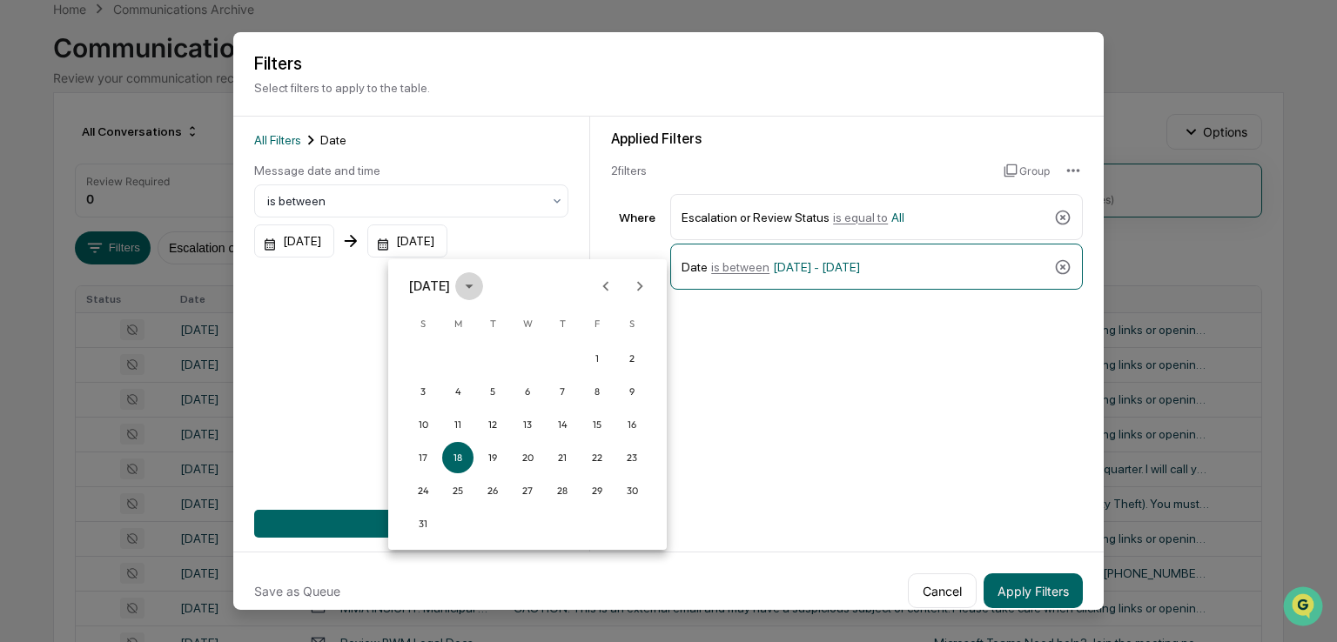
click at [479, 286] on icon "calendar view is open, switch to year view" at bounding box center [469, 286] width 19 height 19
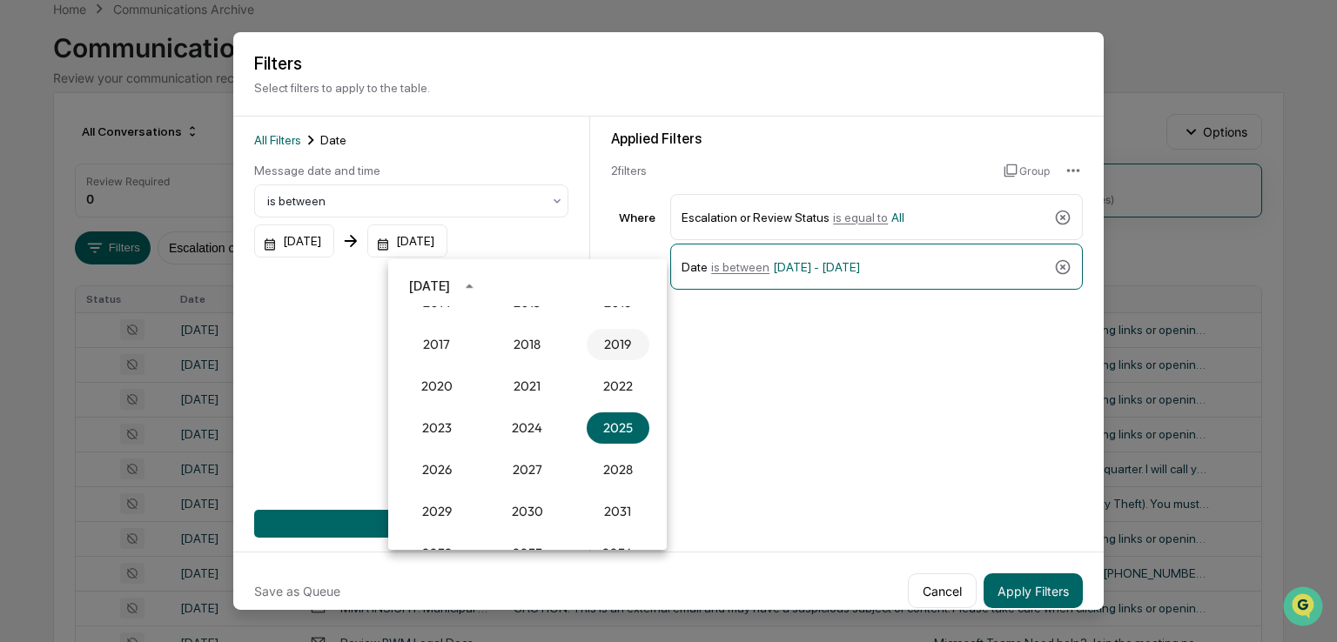
click at [615, 346] on button "2019" at bounding box center [618, 344] width 63 height 31
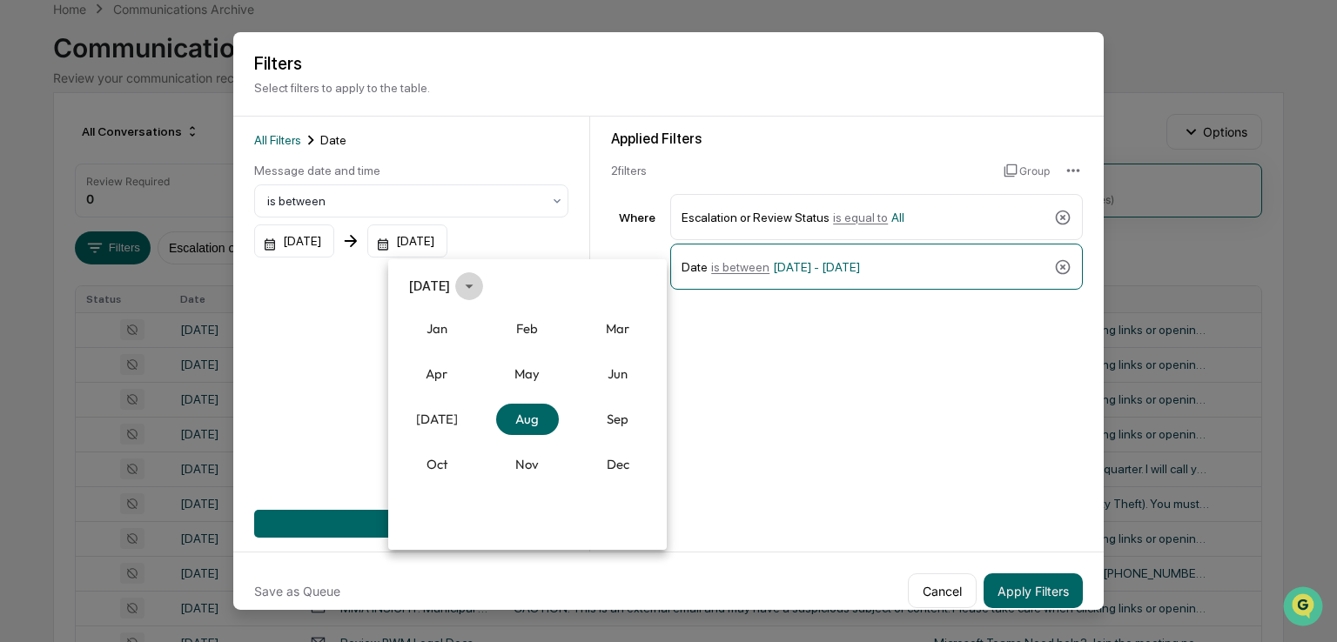
click at [479, 284] on icon "calendar view is open, switch to year view" at bounding box center [469, 286] width 19 height 19
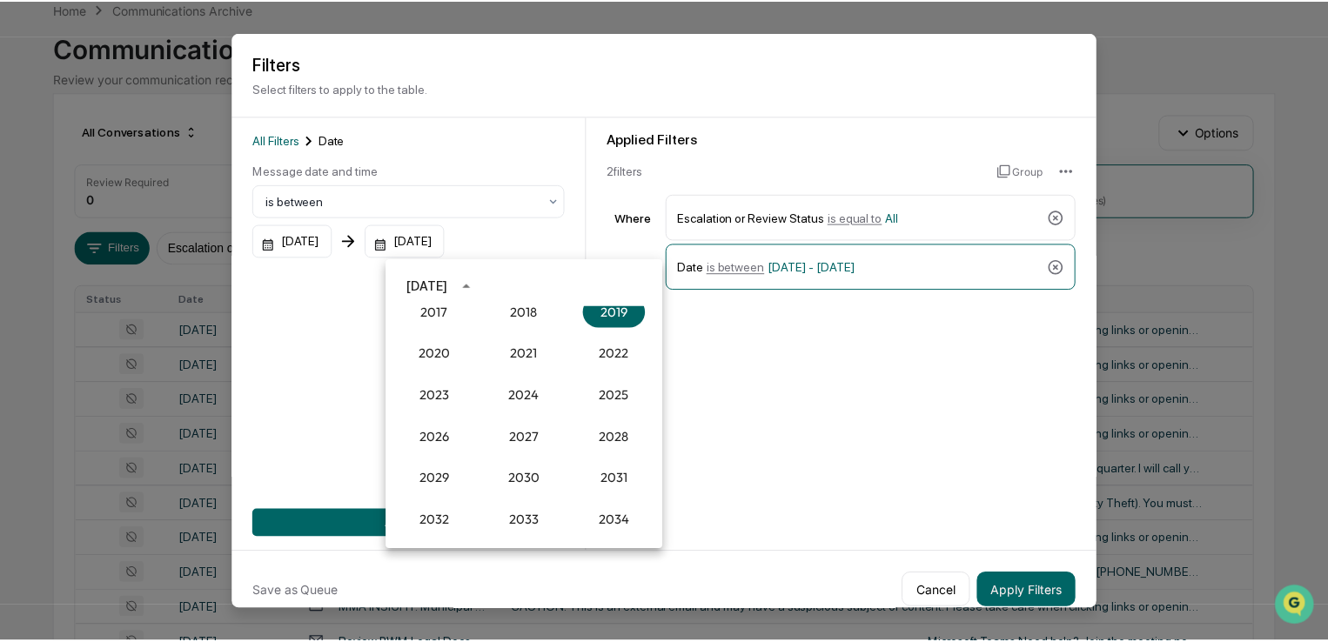
scroll to position [1616, 0]
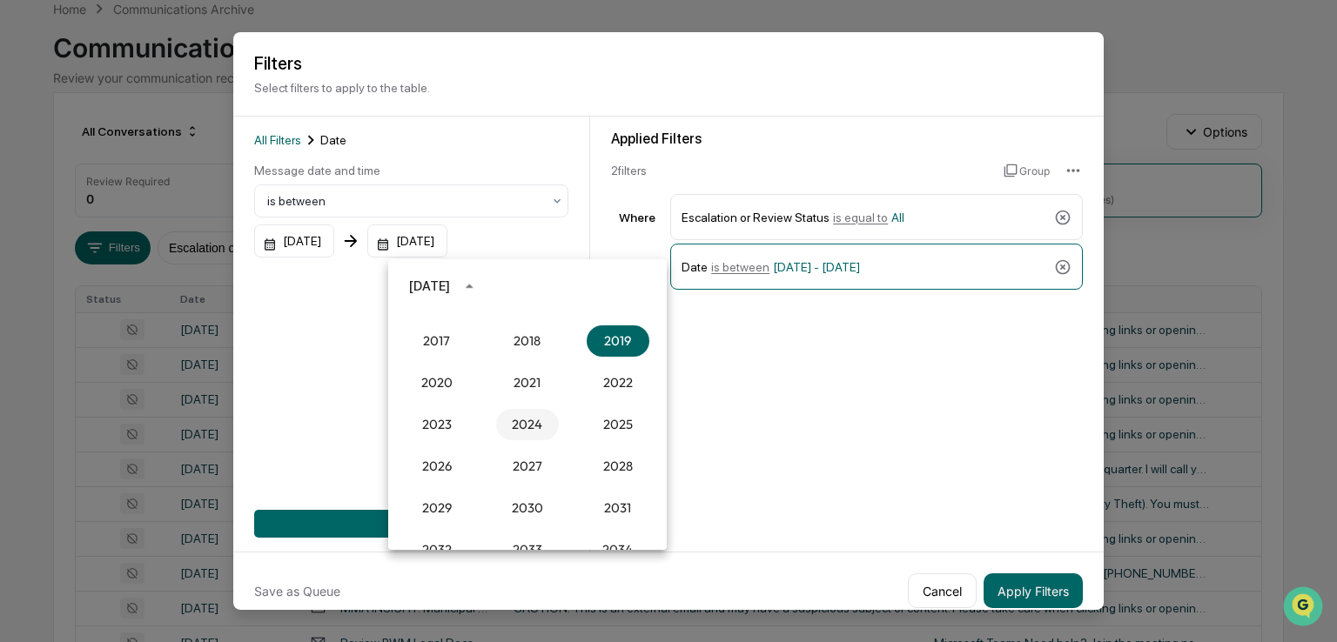
click at [521, 424] on button "2024" at bounding box center [527, 424] width 63 height 31
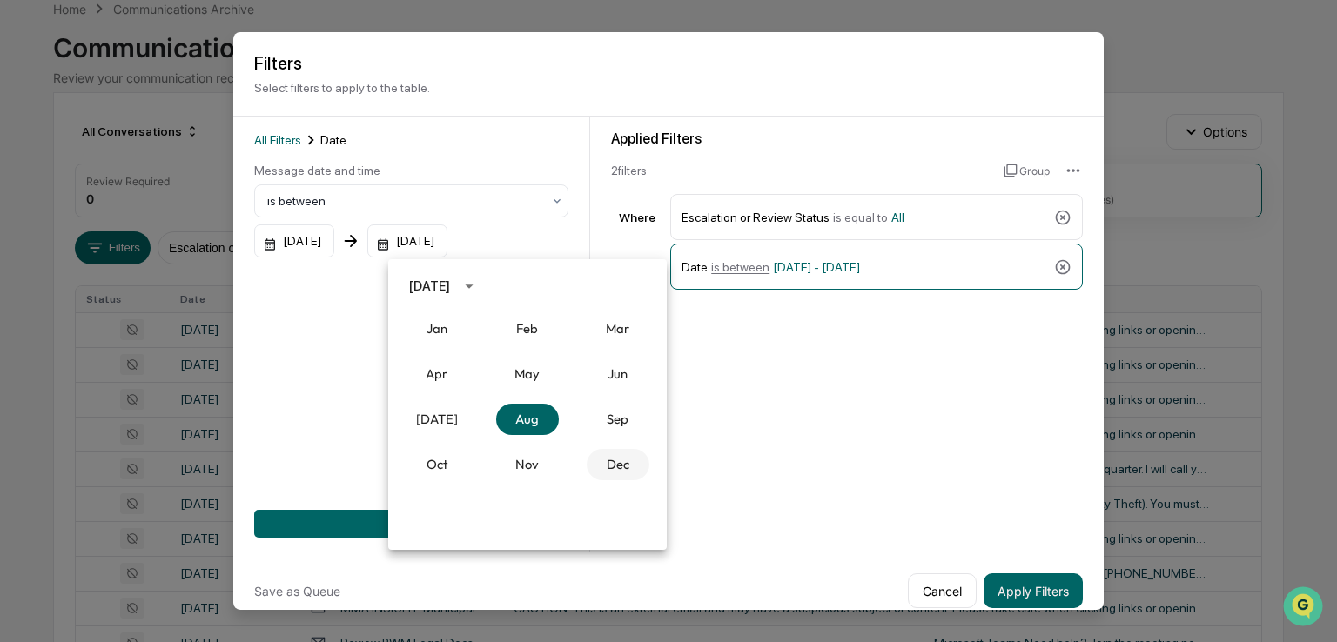
click at [618, 459] on button "Dec" at bounding box center [618, 464] width 63 height 31
click at [598, 452] on button "27" at bounding box center [596, 457] width 31 height 31
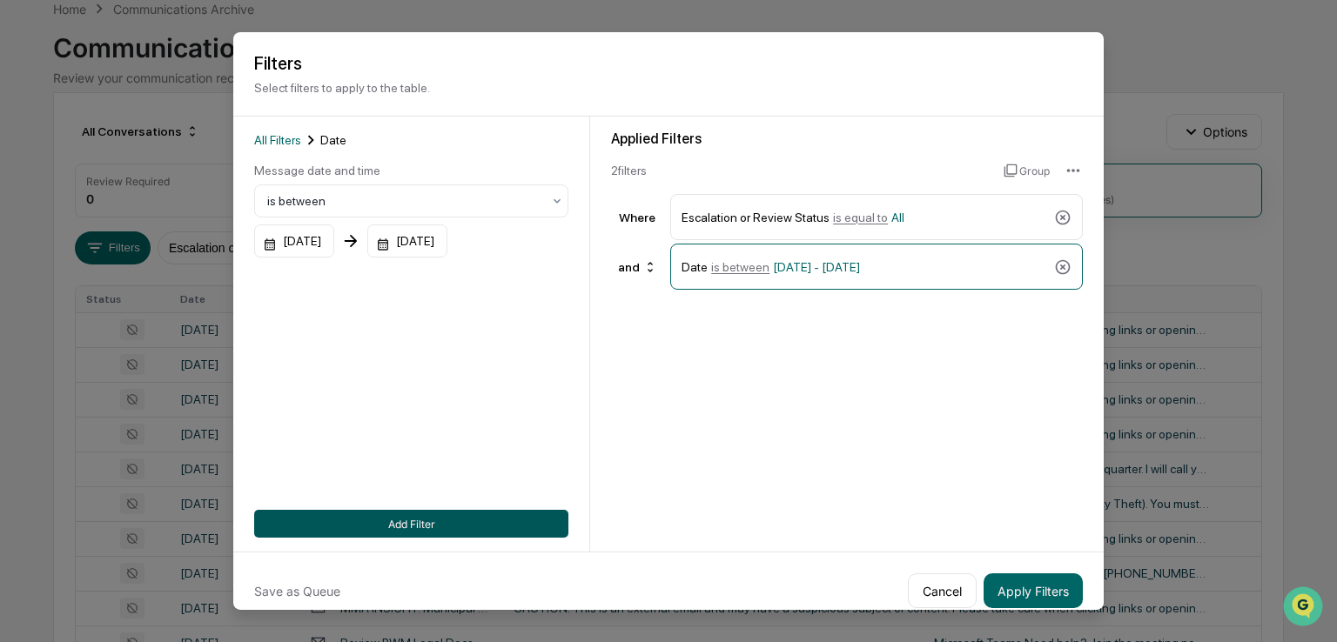
click at [479, 520] on button "Add Filter" at bounding box center [411, 524] width 314 height 28
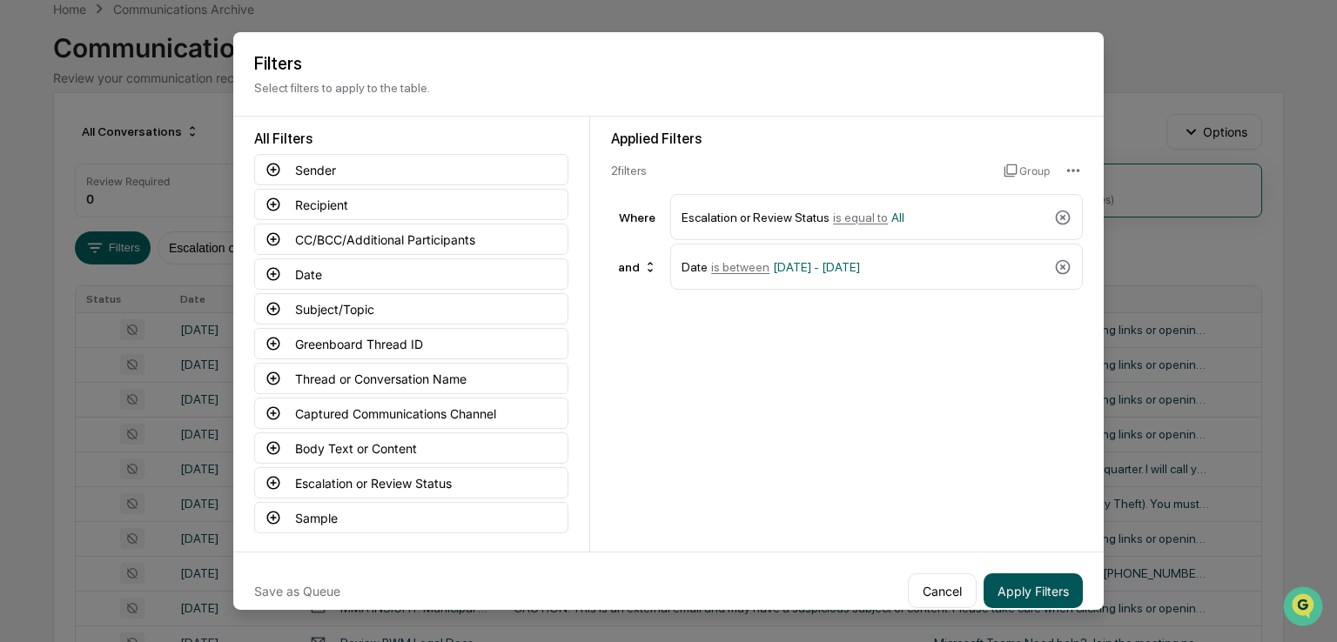
click at [1006, 601] on button "Apply Filters" at bounding box center [1033, 591] width 99 height 35
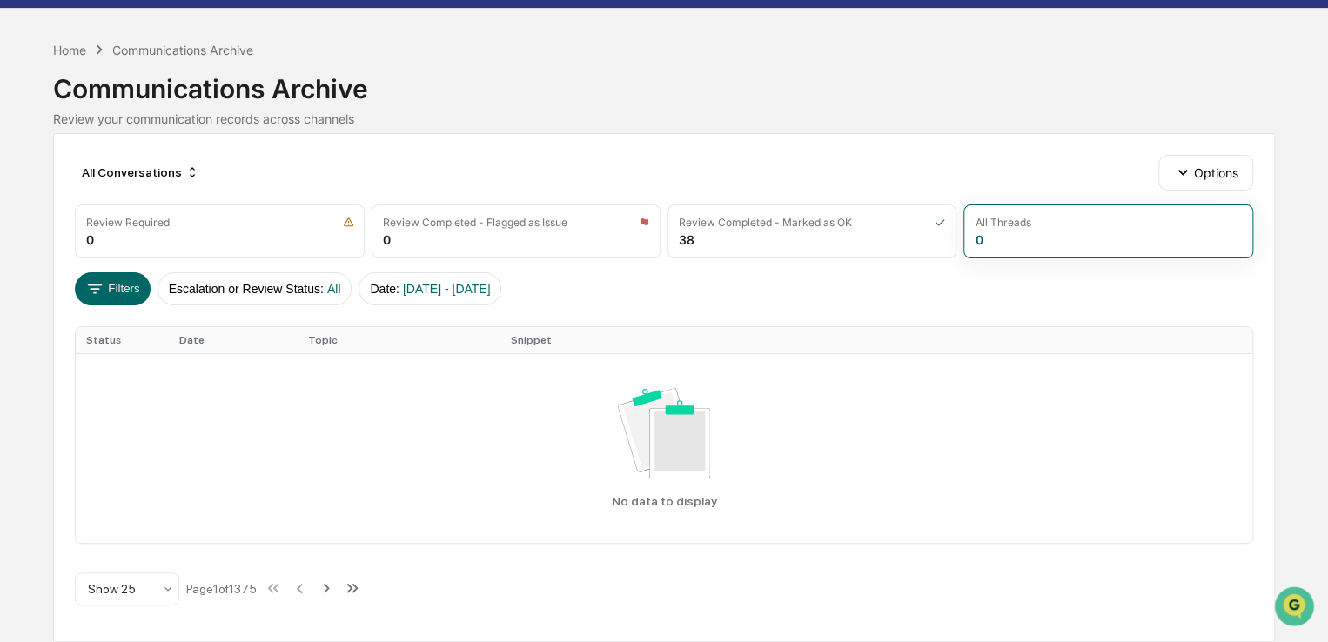
scroll to position [0, 0]
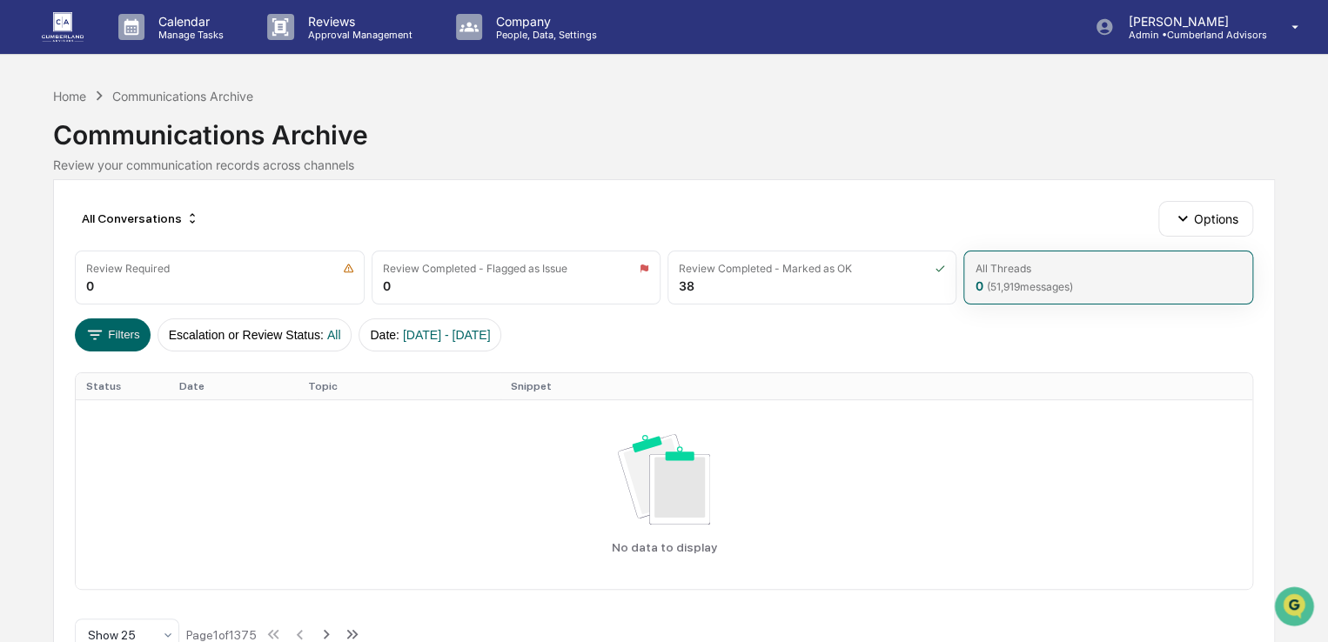
click at [1092, 268] on div "All Threads" at bounding box center [1108, 268] width 266 height 13
drag, startPoint x: 1035, startPoint y: 265, endPoint x: 1011, endPoint y: 264, distance: 23.5
click at [1035, 264] on div "All Threads" at bounding box center [1108, 268] width 266 height 13
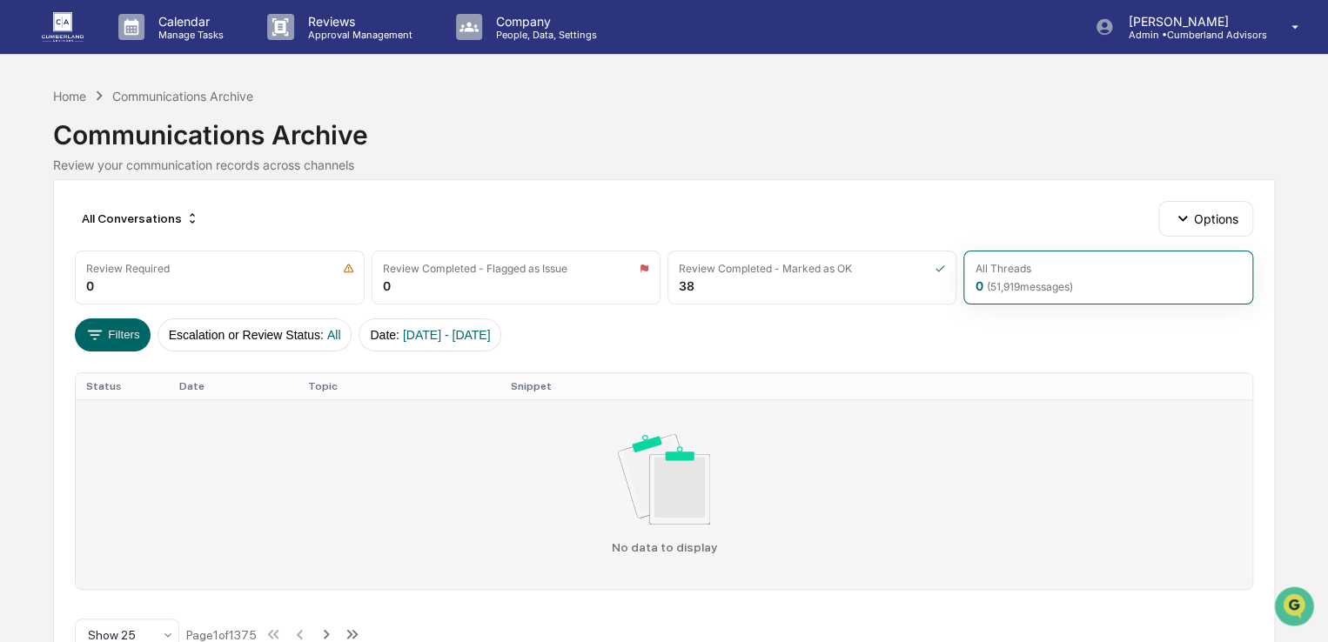
scroll to position [45, 0]
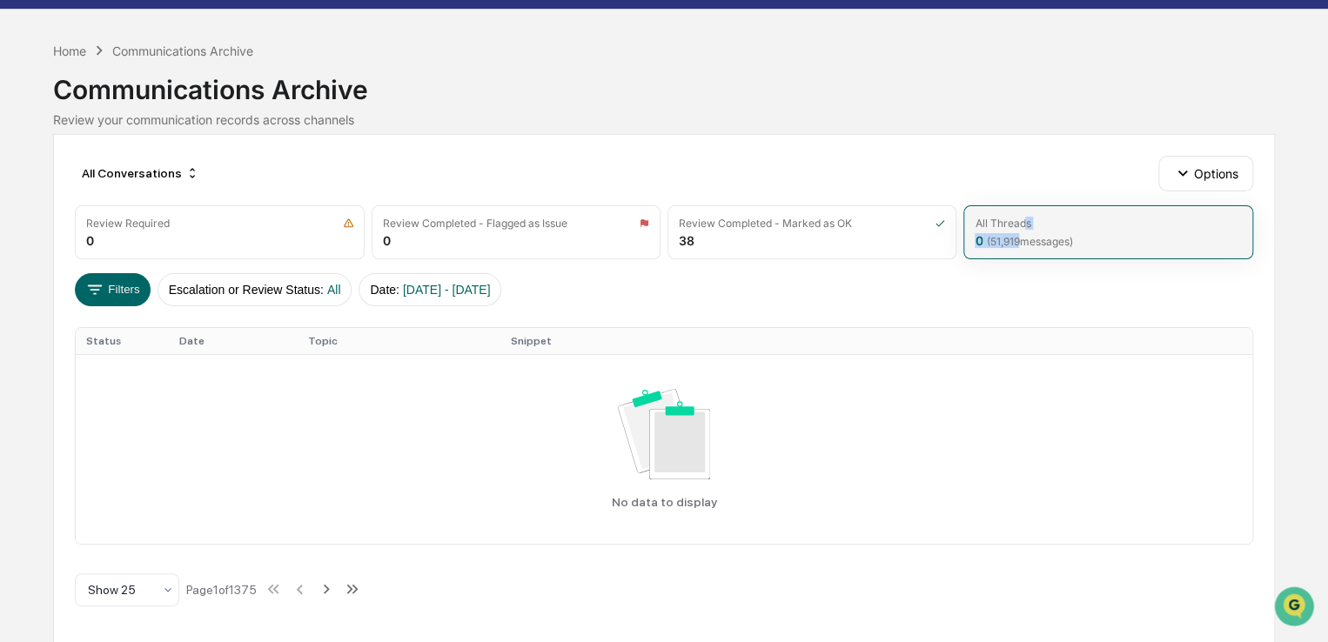
click at [1021, 232] on div "All Threads 0 ( 51,919 messages)" at bounding box center [1108, 232] width 289 height 54
click at [883, 273] on div "Filters Escalation or Review Status : All Date : 08/18/2024 - 12/27/2024" at bounding box center [664, 289] width 1179 height 33
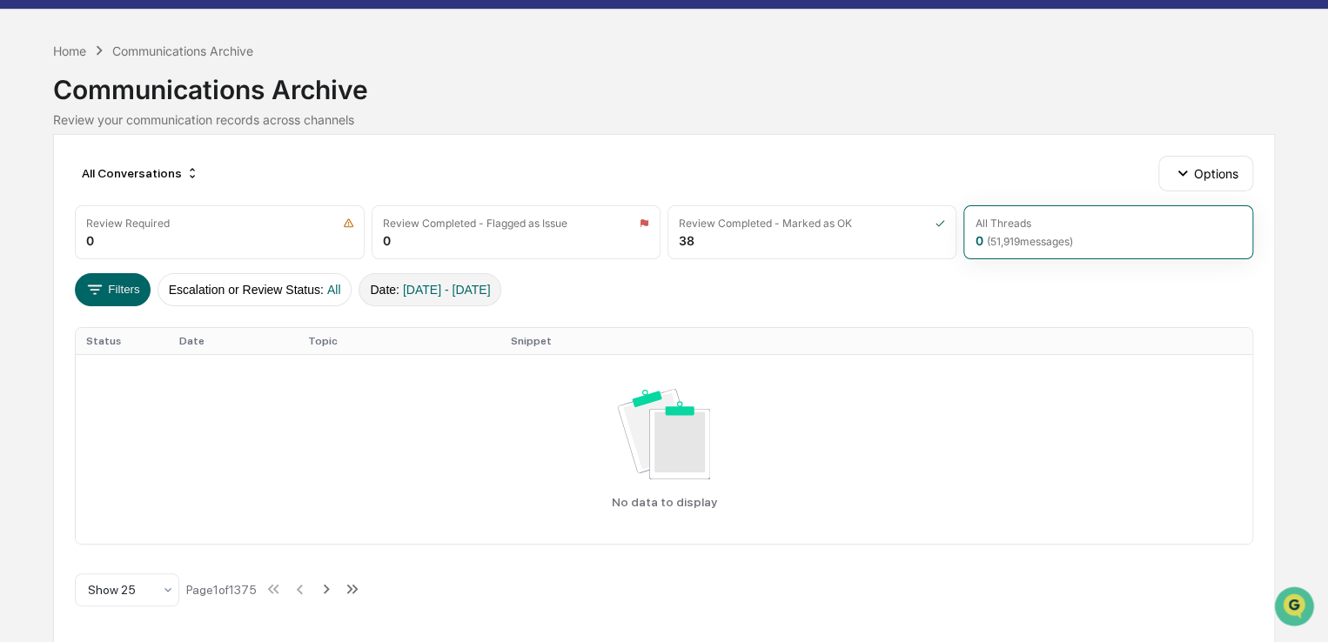
click at [413, 283] on span "08/18/2024 - 12/27/2024" at bounding box center [447, 290] width 88 height 14
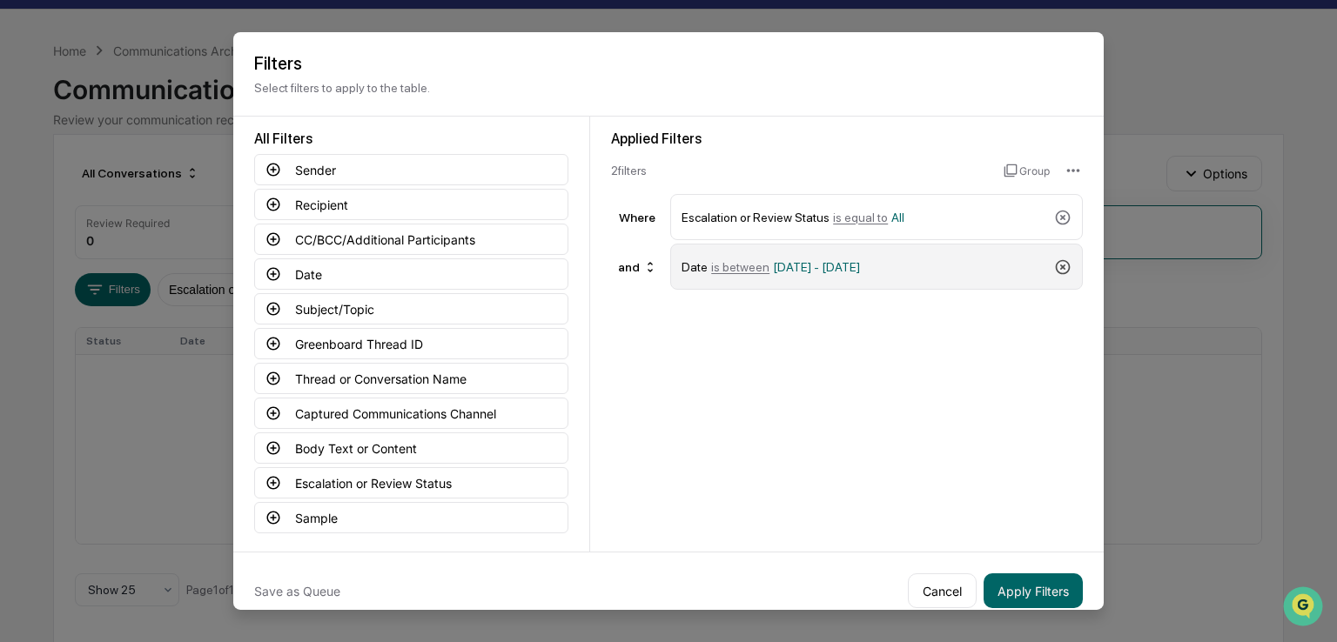
click at [1057, 266] on icon at bounding box center [1062, 266] width 17 height 17
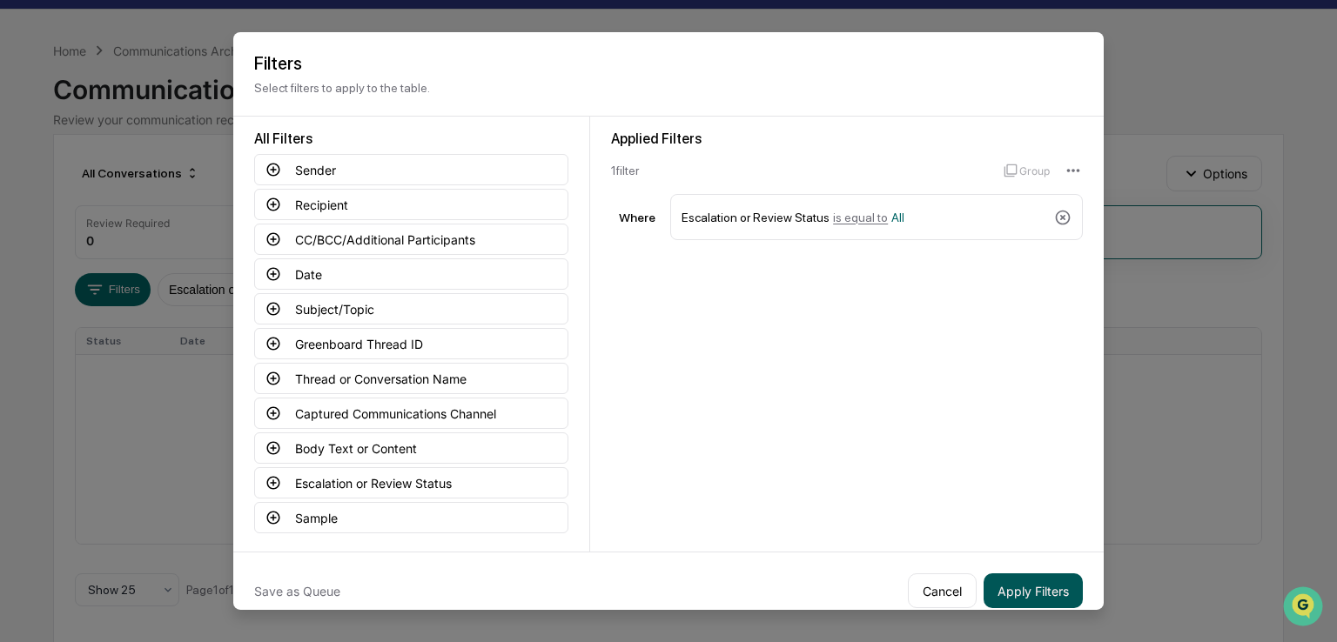
click at [997, 590] on button "Apply Filters" at bounding box center [1033, 591] width 99 height 35
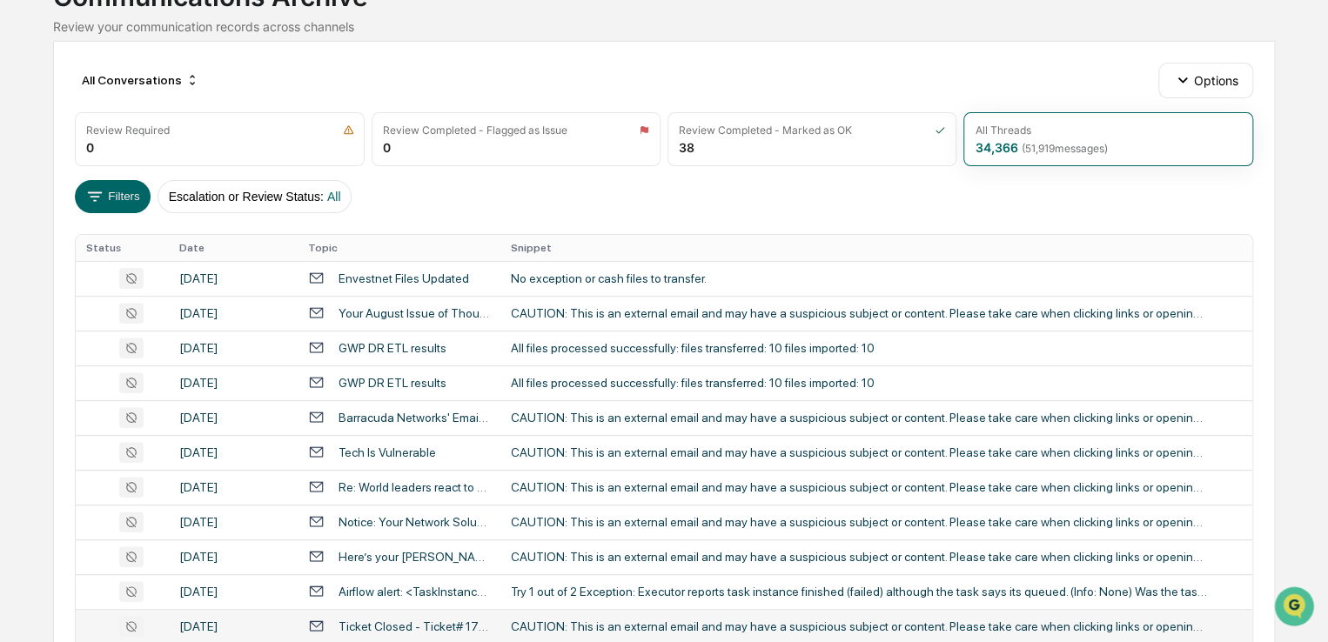
scroll to position [116, 0]
